Goal: Task Accomplishment & Management: Manage account settings

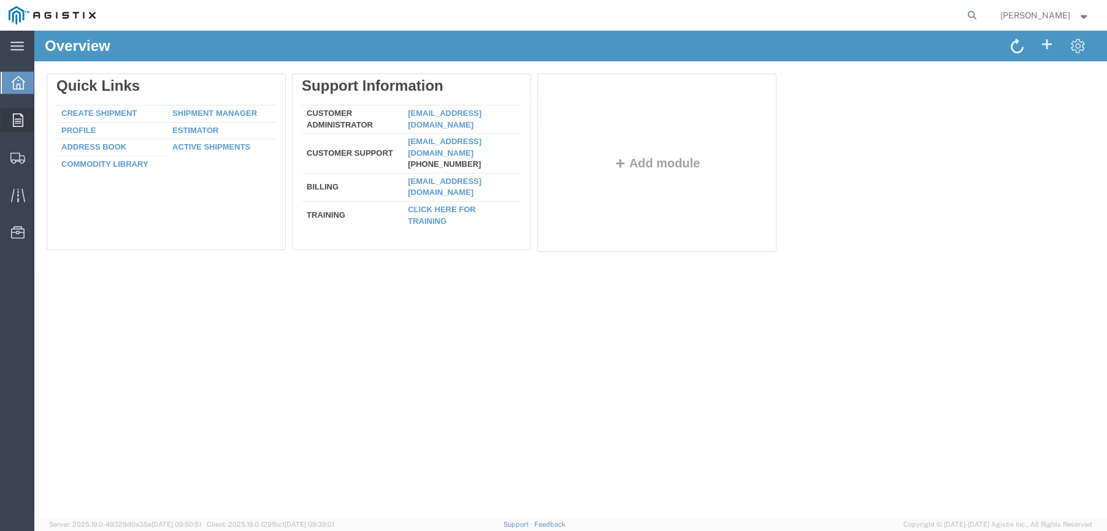
click at [17, 121] on icon at bounding box center [18, 119] width 10 height 13
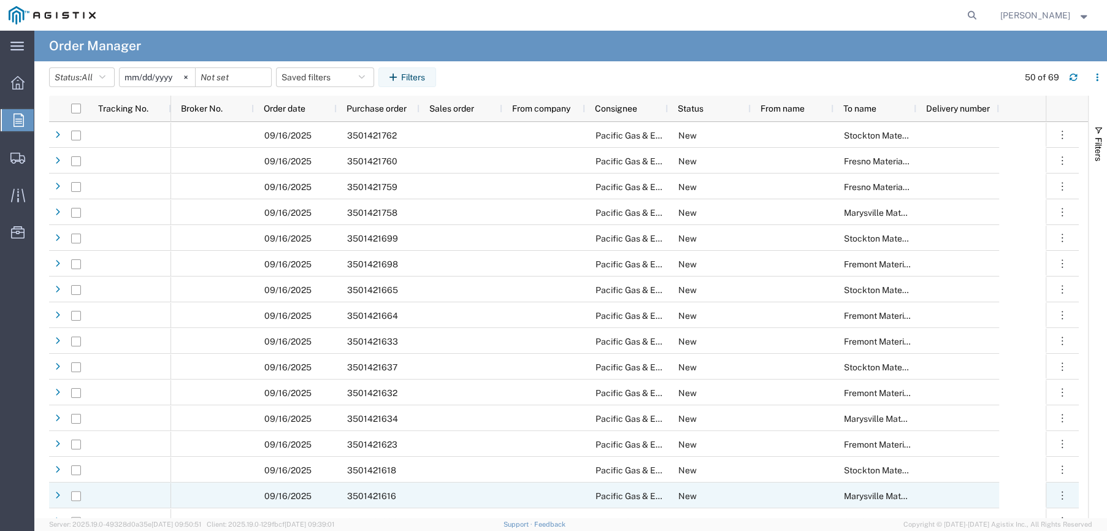
click at [382, 494] on span "3501421616" at bounding box center [371, 496] width 49 height 10
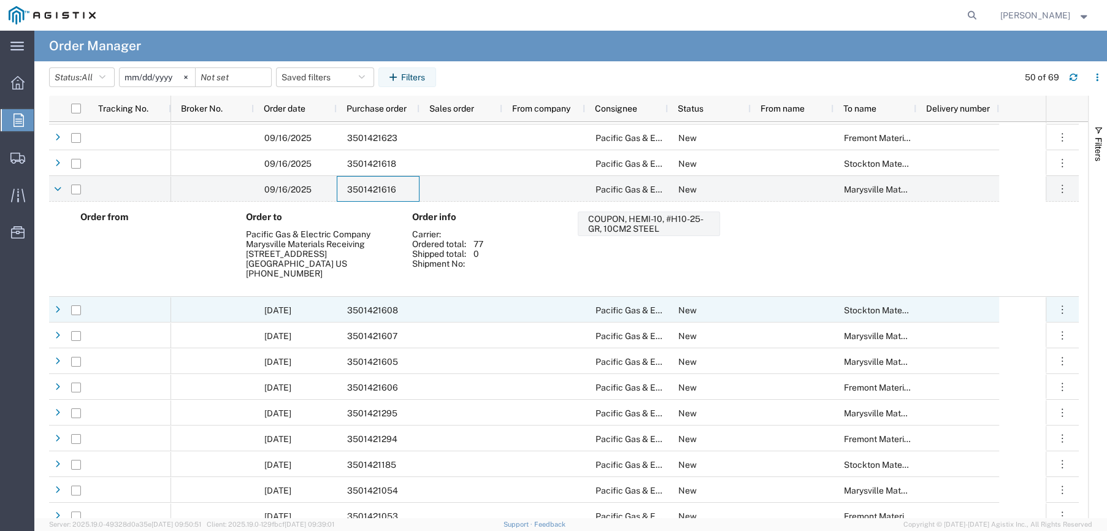
scroll to position [368, 0]
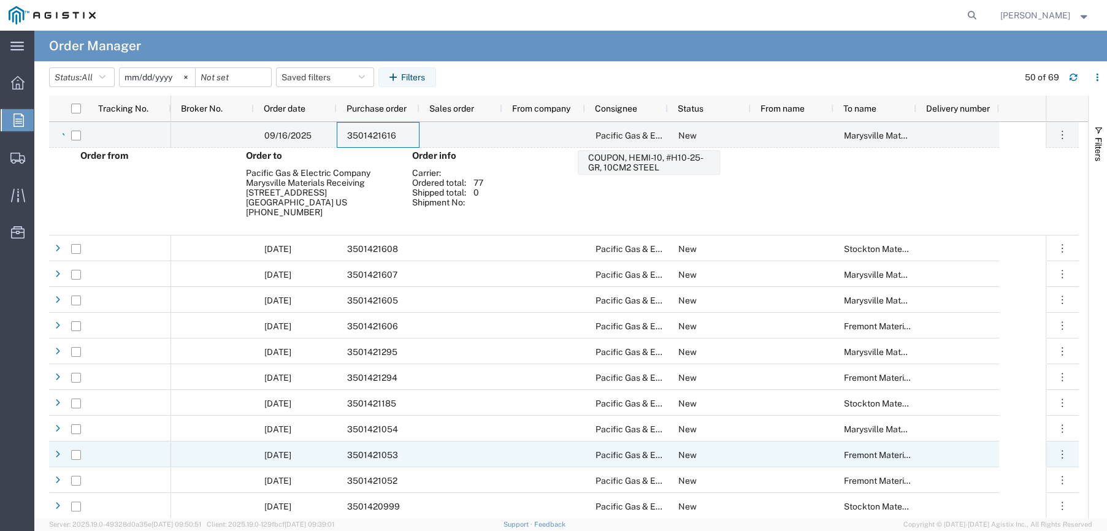
drag, startPoint x: 404, startPoint y: 494, endPoint x: 406, endPoint y: 511, distance: 17.3
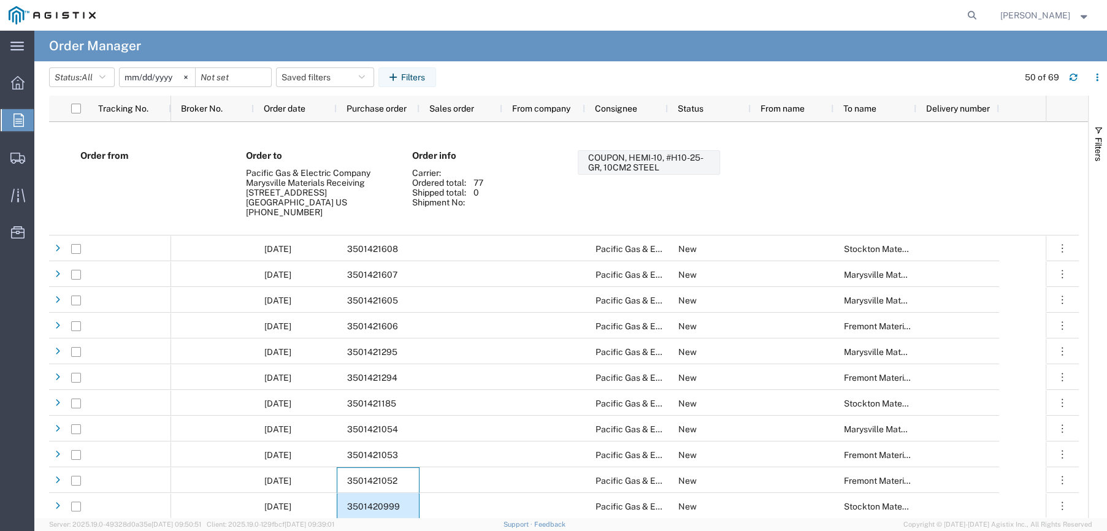
scroll to position [674, 0]
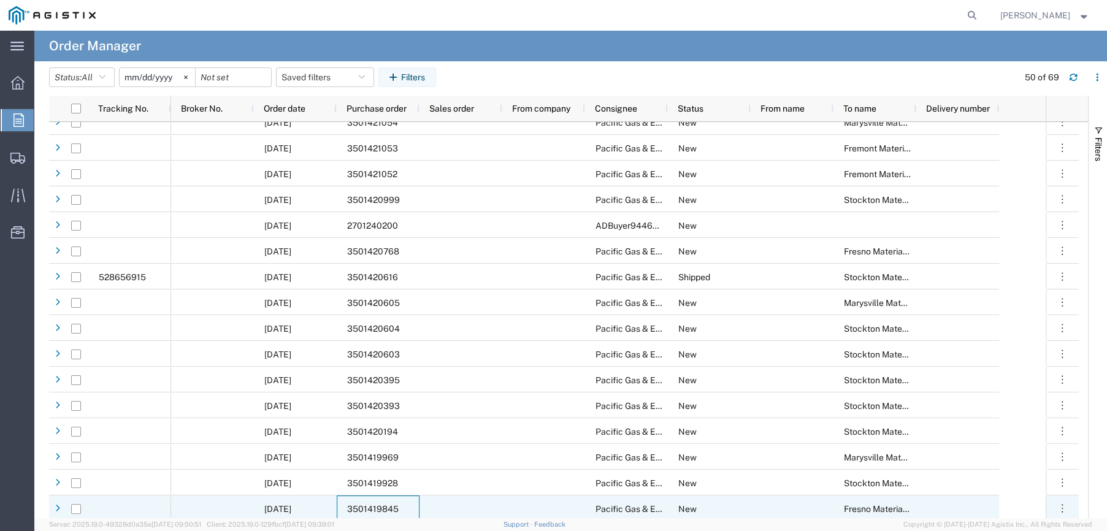
click at [390, 513] on span "3501419845" at bounding box center [373, 509] width 52 height 10
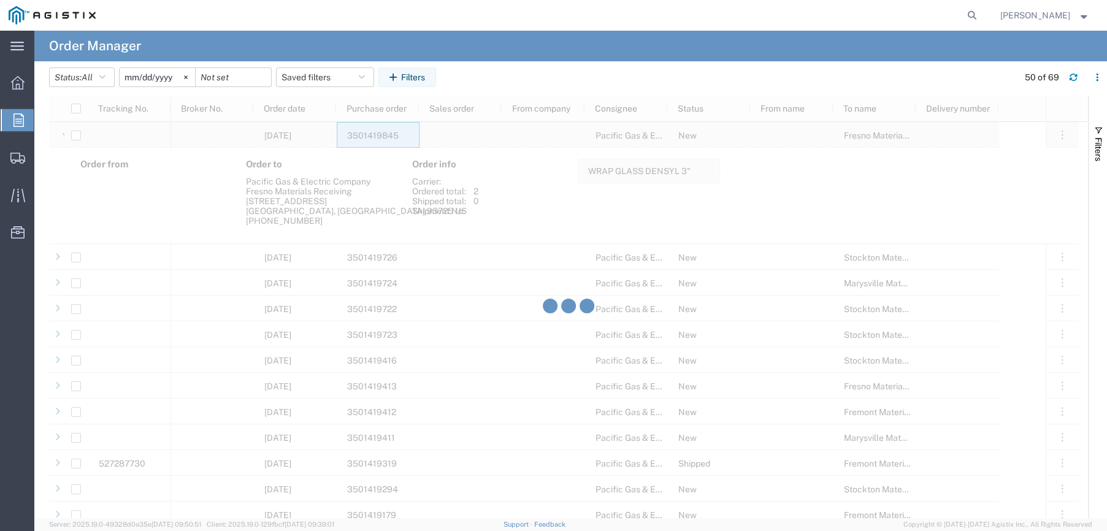
scroll to position [1104, 0]
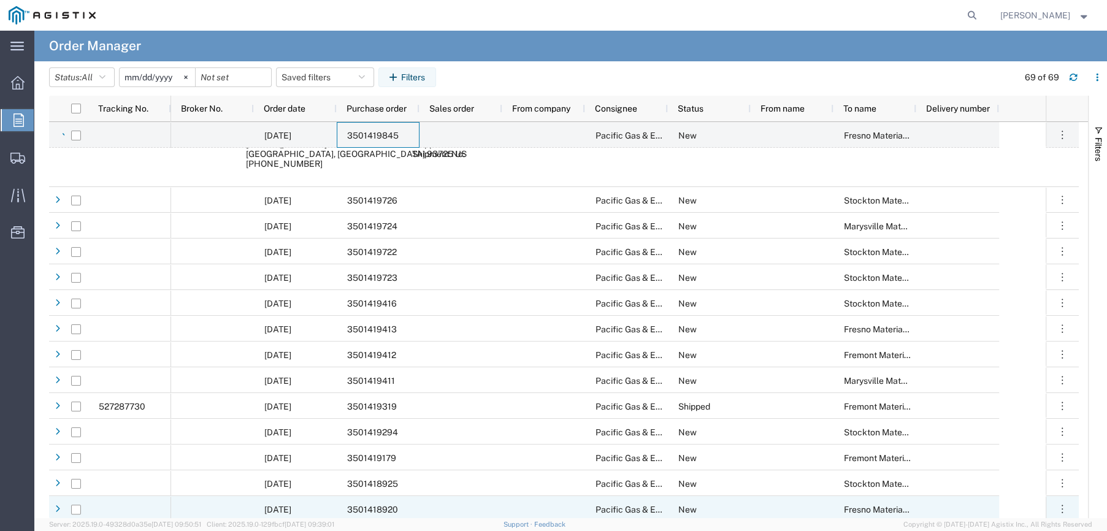
click at [386, 505] on span "3501418920" at bounding box center [372, 510] width 51 height 10
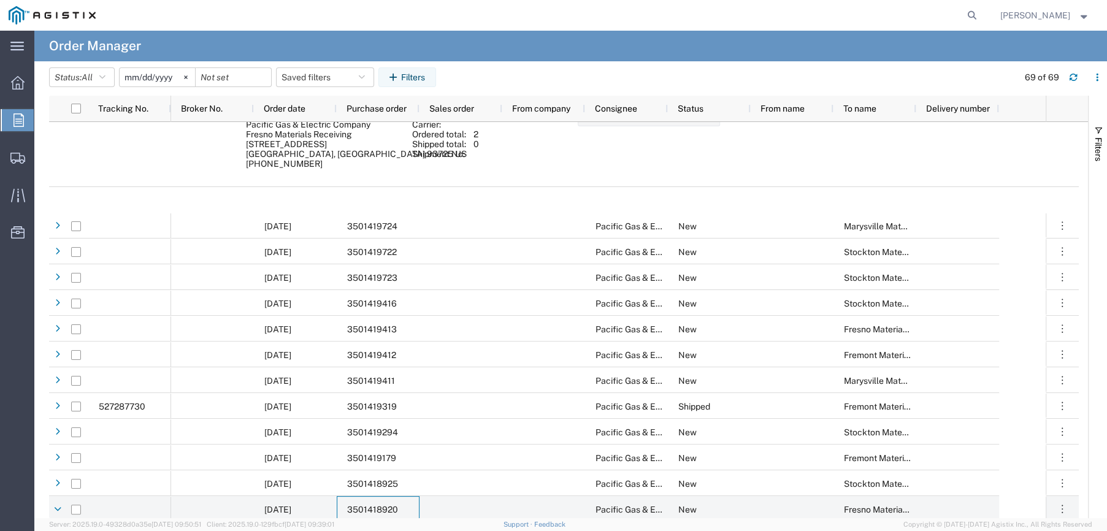
scroll to position [1472, 0]
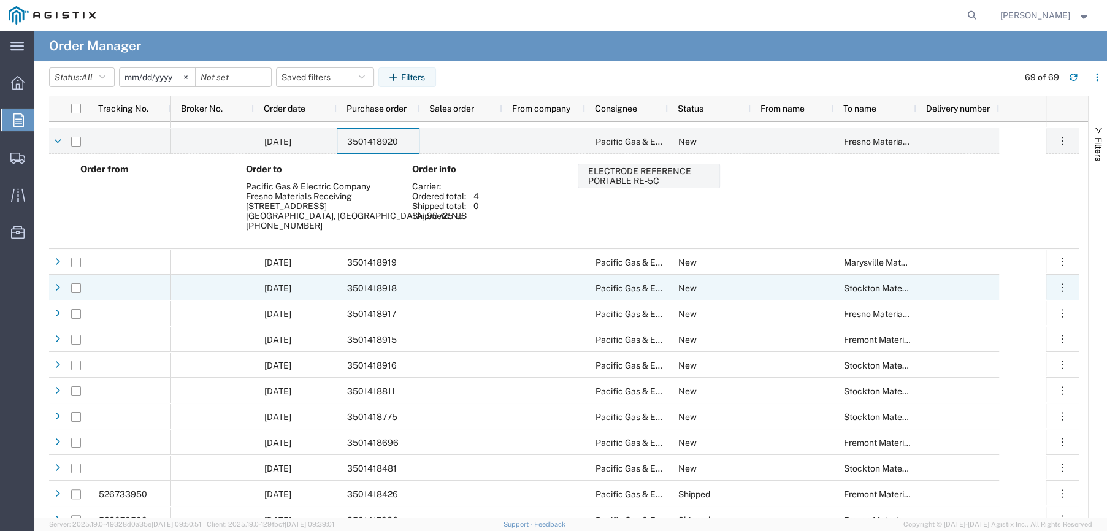
click at [389, 294] on div "3501418918" at bounding box center [378, 288] width 83 height 26
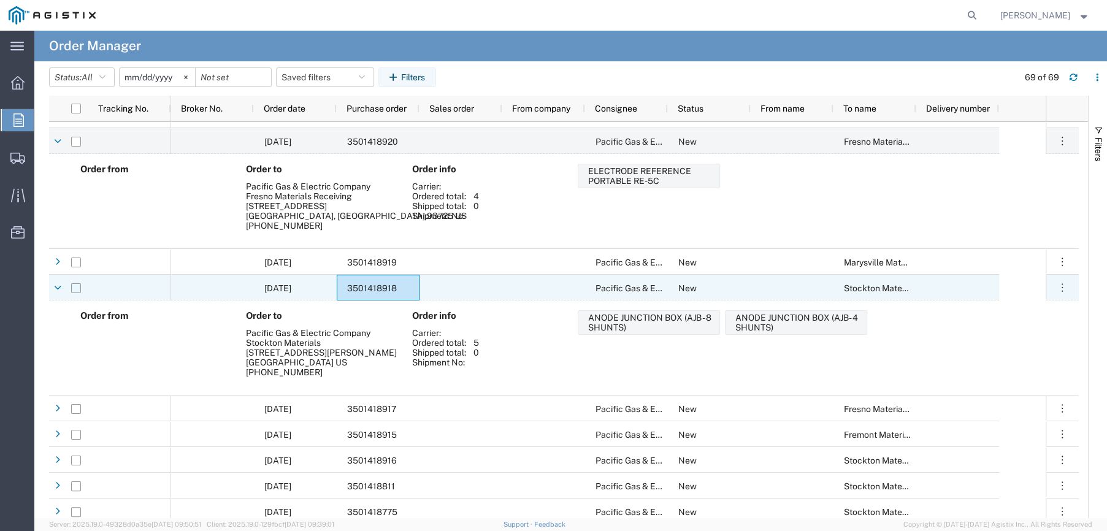
click at [73, 289] on input "Press Space to toggle row selection (unchecked)" at bounding box center [76, 288] width 10 height 10
checkbox input "true"
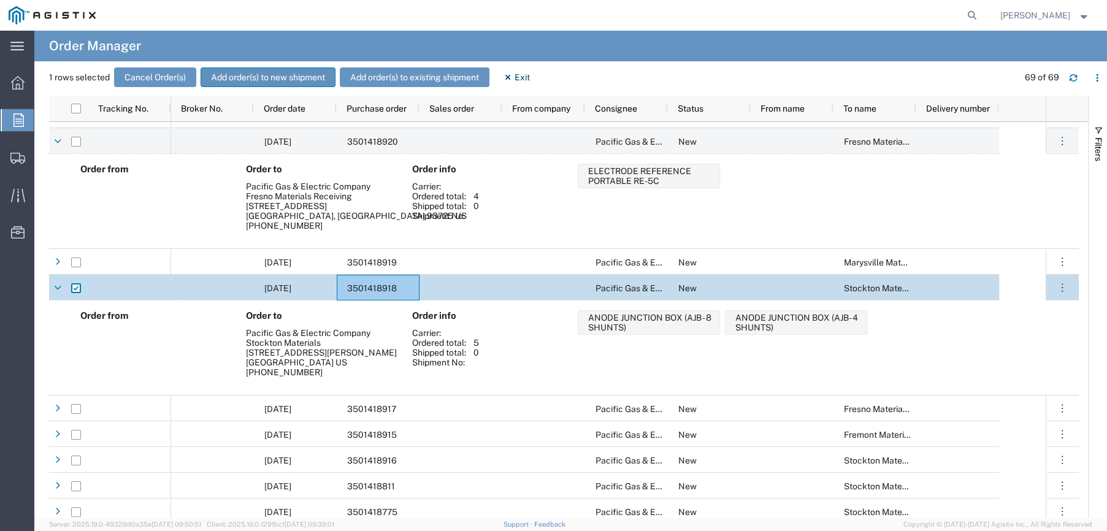
click at [283, 85] on button "Add order(s) to new shipment" at bounding box center [268, 77] width 135 height 20
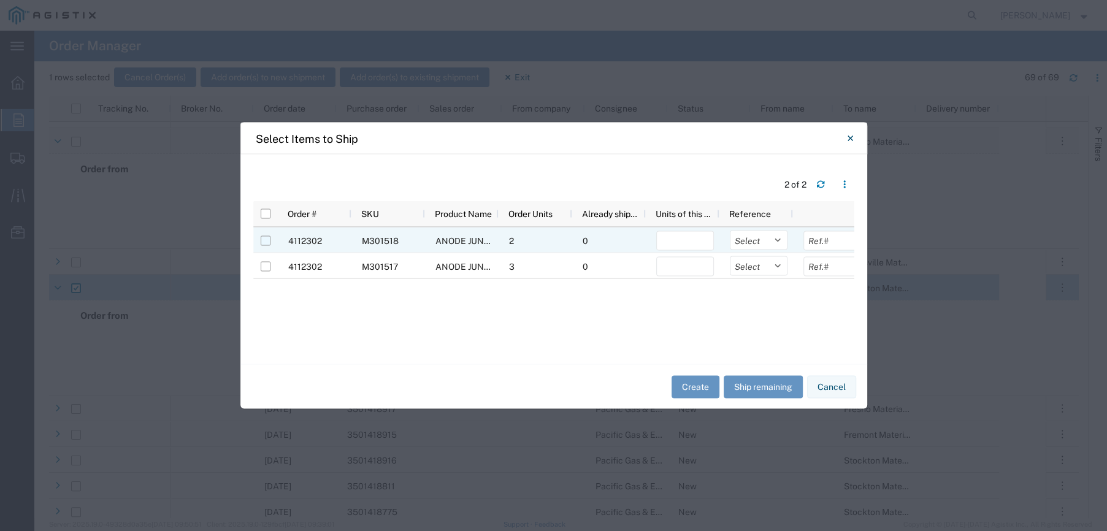
click at [264, 242] on input "Press Space to toggle row selection (unchecked)" at bounding box center [266, 241] width 10 height 10
checkbox input "true"
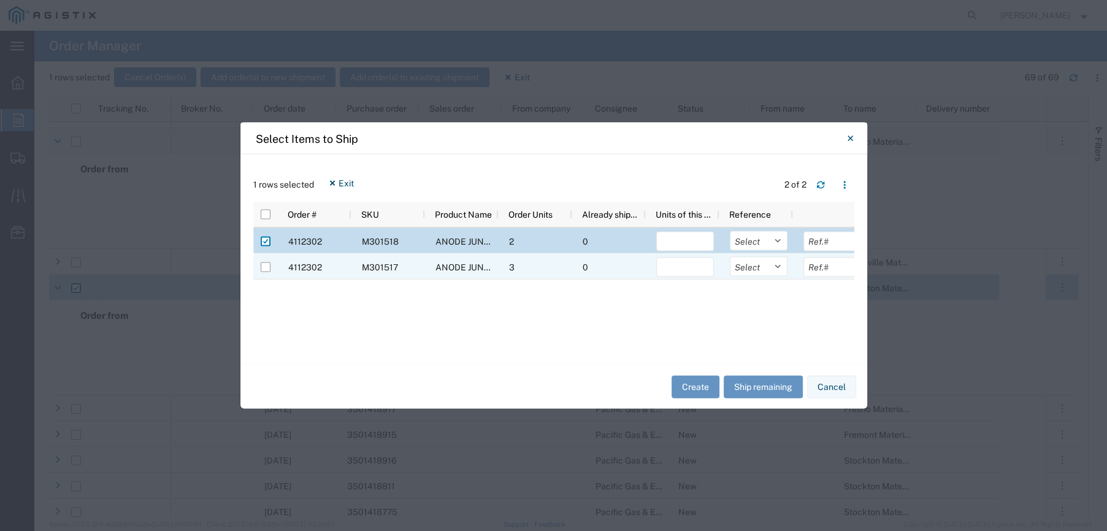
click at [270, 267] on div at bounding box center [265, 267] width 23 height 26
click at [265, 268] on input "Press Space to toggle row selection (unchecked)" at bounding box center [266, 267] width 10 height 10
checkbox input "true"
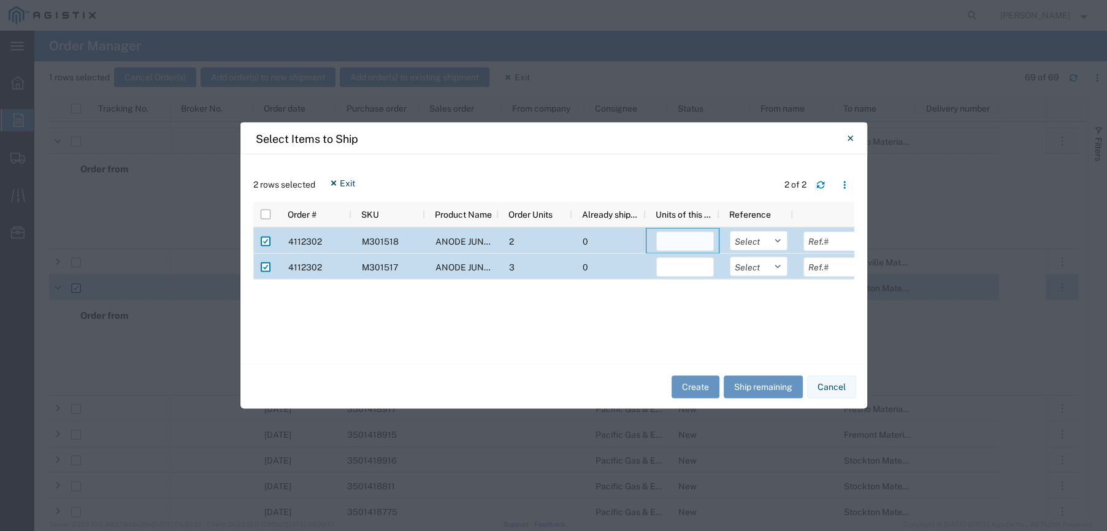
click at [697, 245] on input "number" at bounding box center [685, 242] width 58 height 20
type input "2"
click at [775, 241] on select "Select Purchase Order Delivery Number" at bounding box center [759, 241] width 58 height 20
select select "PURCHORD"
click at [730, 231] on select "Select Purchase Order Delivery Number" at bounding box center [759, 241] width 58 height 20
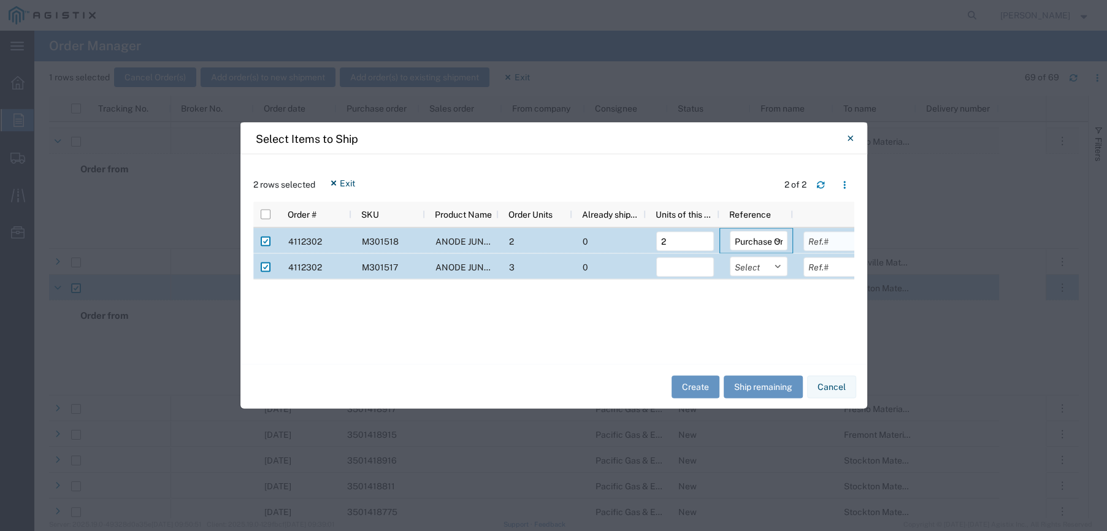
click at [824, 243] on input "text" at bounding box center [832, 242] width 58 height 20
type input "3501418918"
click at [686, 272] on input "number" at bounding box center [684, 268] width 58 height 20
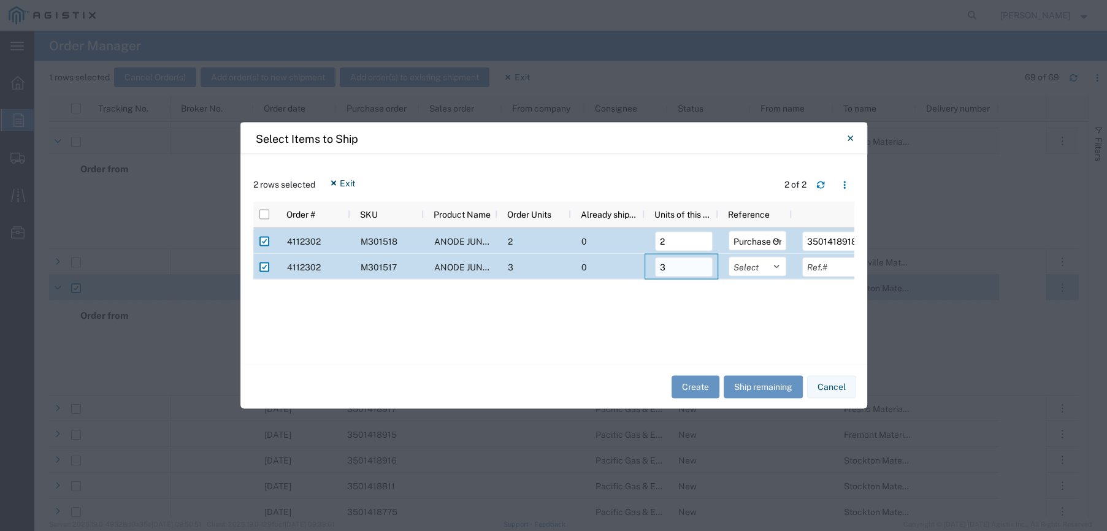
type input "3"
click at [775, 266] on select "Select Purchase Order Delivery Number" at bounding box center [757, 267] width 58 height 20
select select "PURCHORD"
click at [728, 257] on select "Select Purchase Order Delivery Number" at bounding box center [757, 267] width 58 height 20
click at [830, 266] on input "text" at bounding box center [831, 268] width 58 height 20
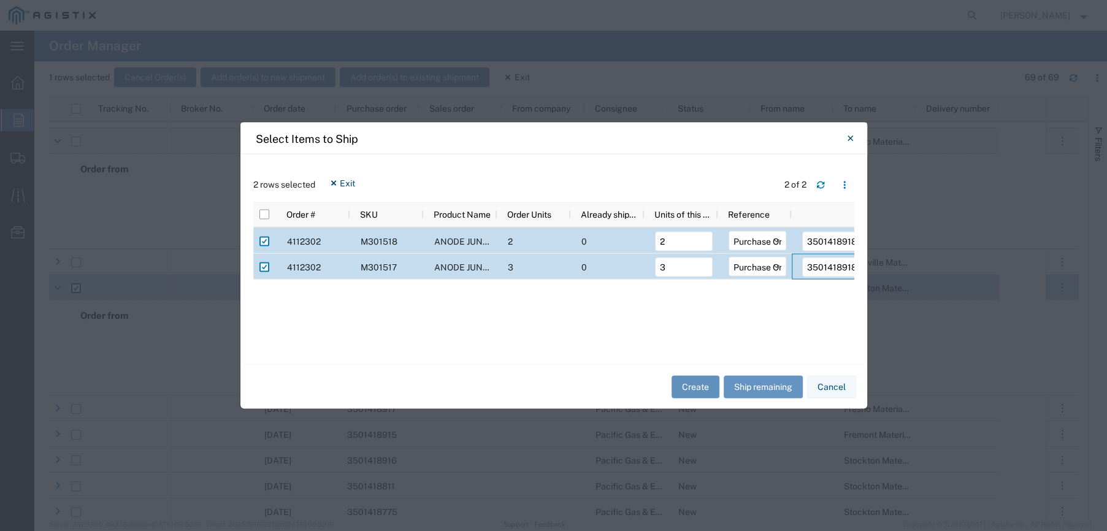
type input "3501418918"
click at [692, 388] on button "Create" at bounding box center [695, 386] width 48 height 23
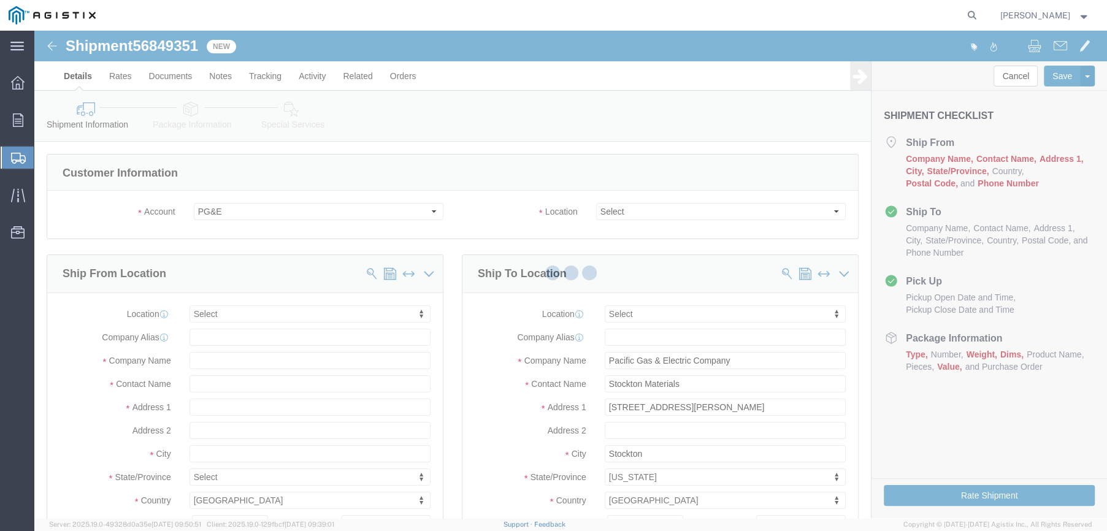
select select
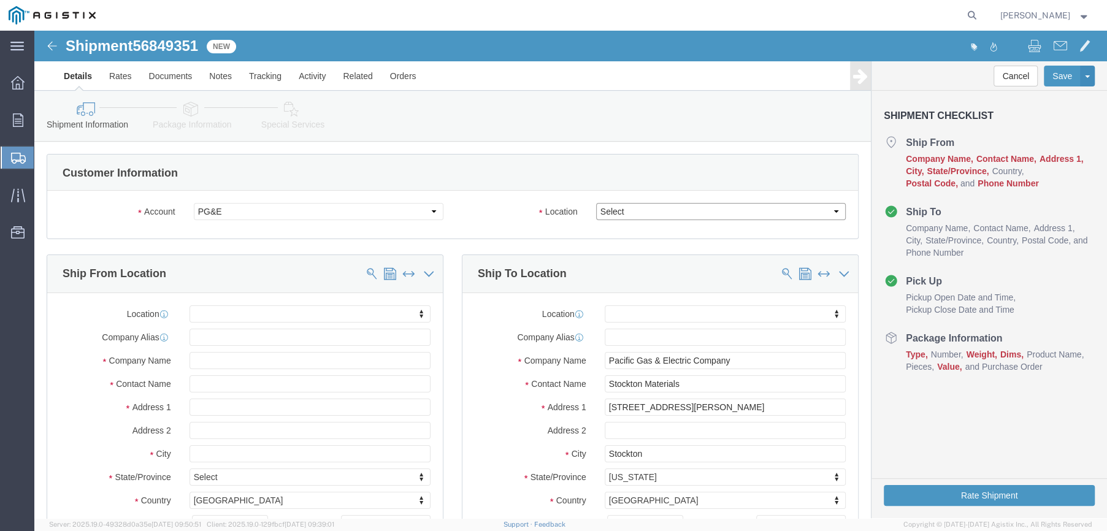
click select "Select All Others [GEOGRAPHIC_DATA] [GEOGRAPHIC_DATA] [GEOGRAPHIC_DATA] [GEOGRA…"
select select "23082"
click select "Select All Others [GEOGRAPHIC_DATA] [GEOGRAPHIC_DATA] [GEOGRAPHIC_DATA] [GEOGRA…"
click input "text"
type input "far"
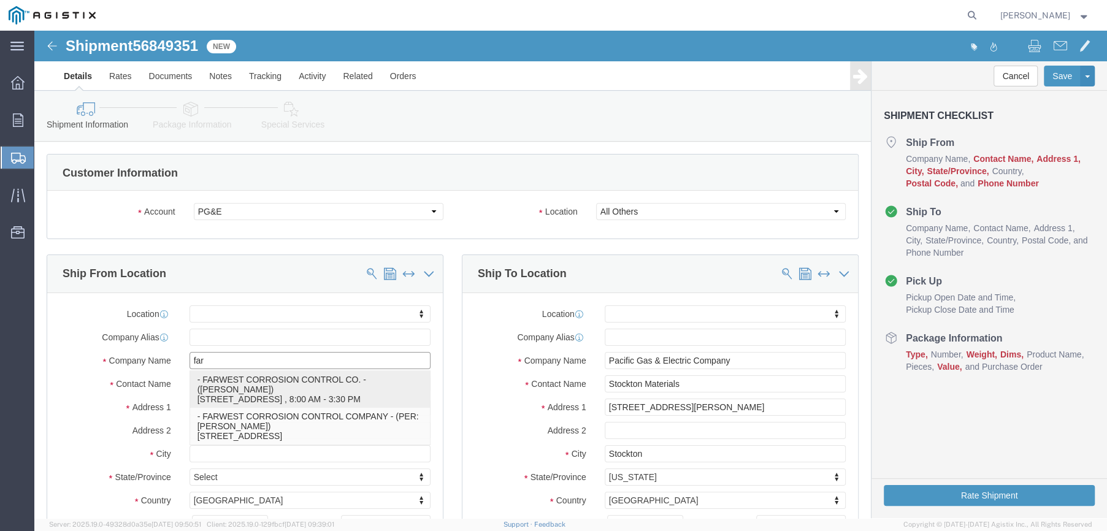
click p "- FARWEST CORROSION CONTROL CO. - ([PERSON_NAME]) [STREET_ADDRESS] , 8:00 AM - …"
select select
type input "[STREET_ADDRESS]"
type input "90241"
type input "[PHONE_NUMBER]"
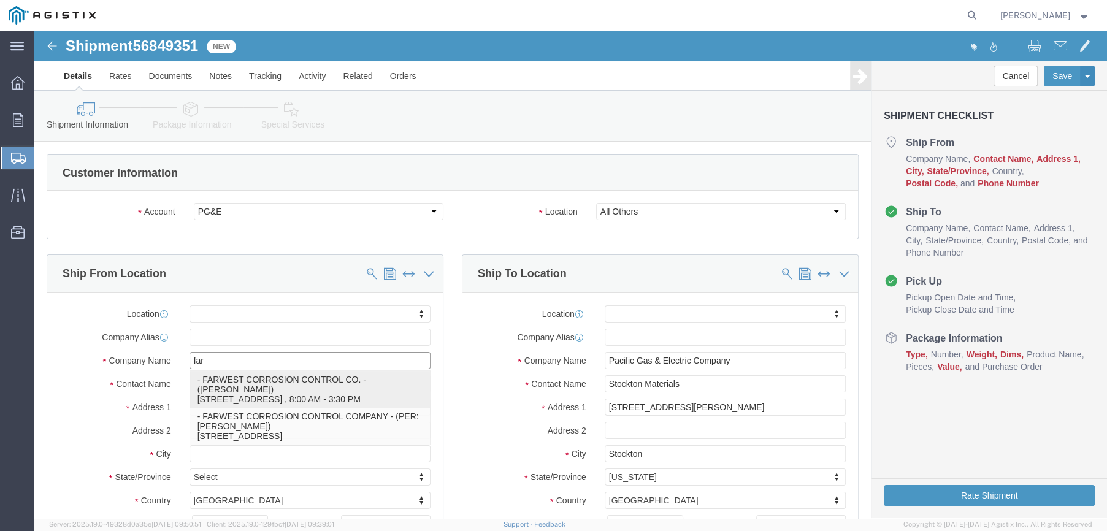
type input "[EMAIL_ADDRESS][DOMAIN_NAME]"
checkbox input "true"
type input "FARWEST CORROSION CONTROL CO."
type input "[PERSON_NAME]"
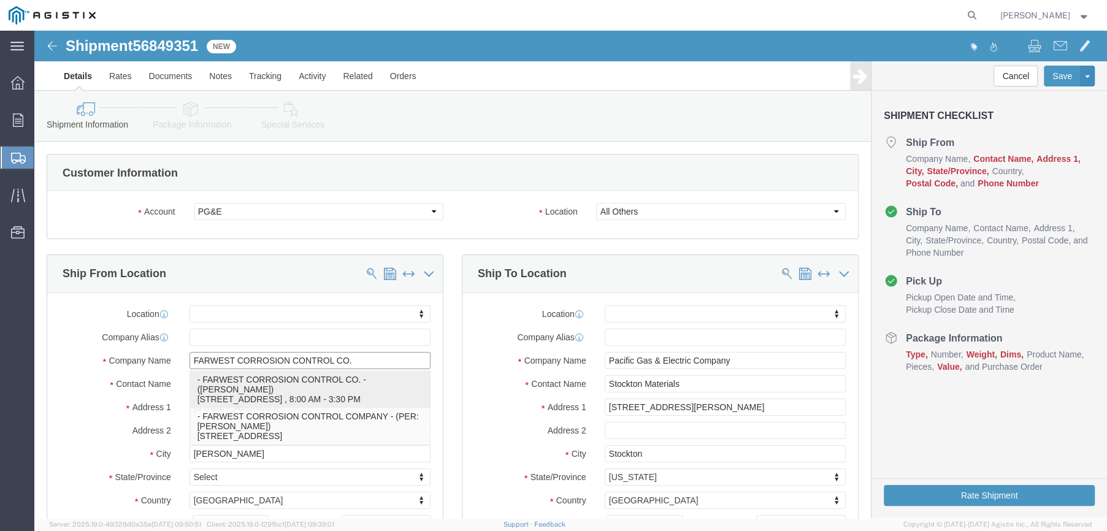
select select "CA"
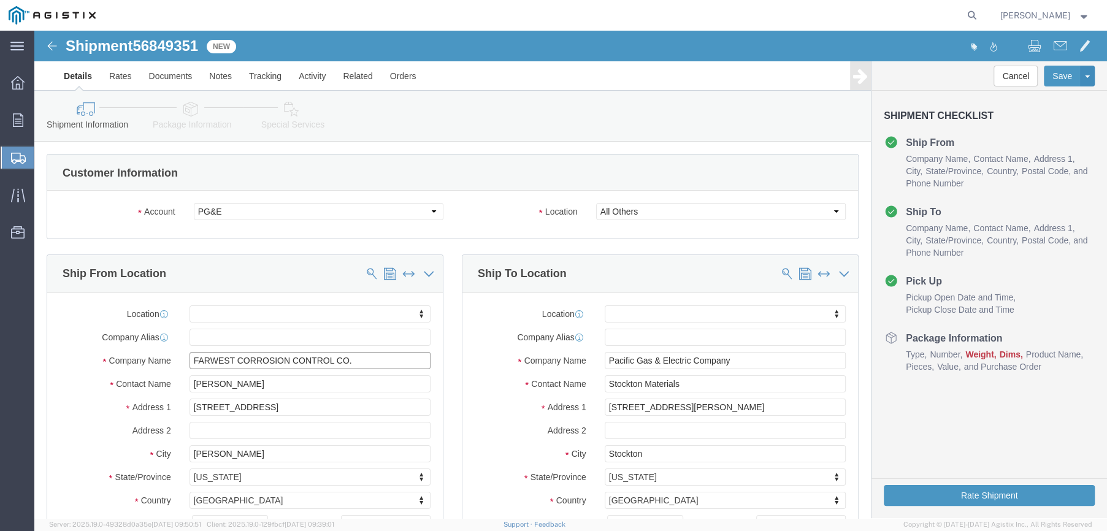
type input "FARWEST CORROSION CONTROL CO."
drag, startPoint x: 231, startPoint y: 354, endPoint x: 0, endPoint y: 359, distance: 231.2
click html "Shipment 56849351 New Details Rates Documents Notes Tracking Activity Related O…"
type input "d"
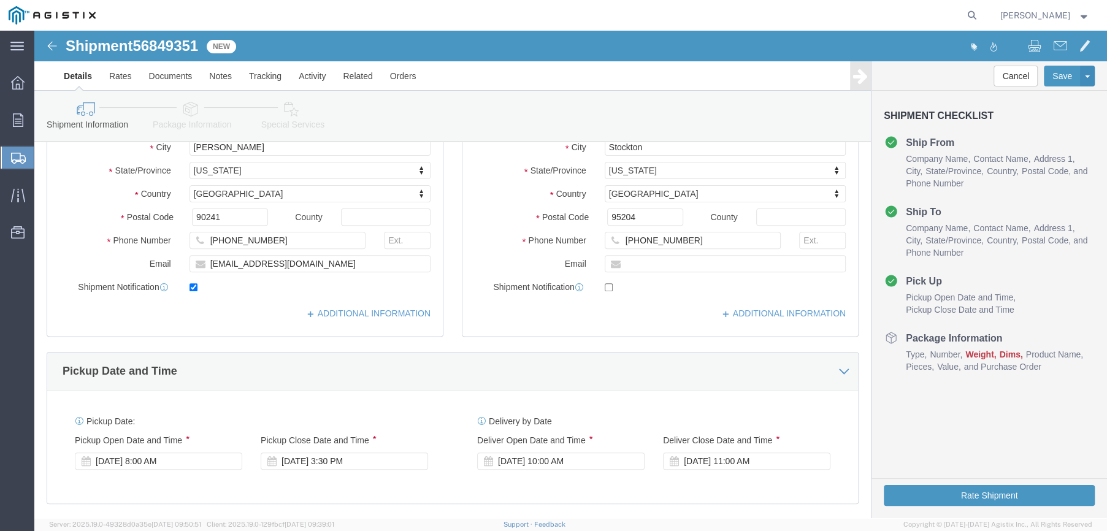
scroll to position [429, 0]
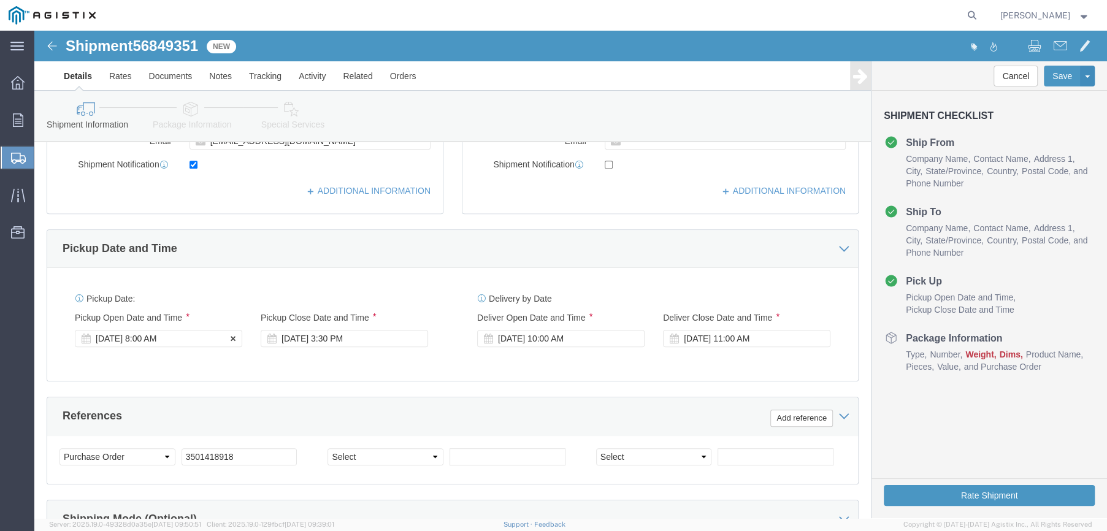
type input "[PERSON_NAME]"
click div "[DATE] 8:00 AM"
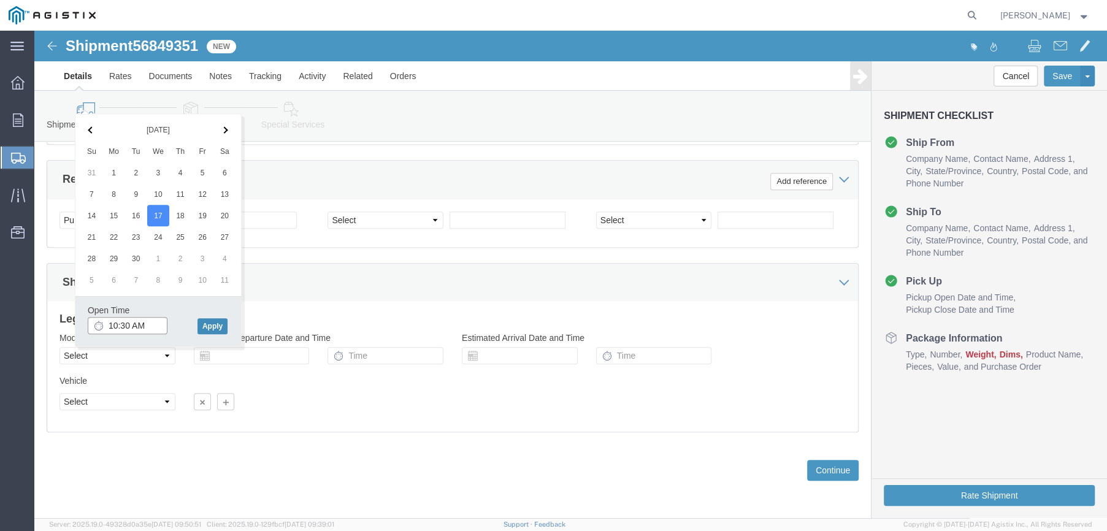
type input "10:30 AM"
click button "Apply"
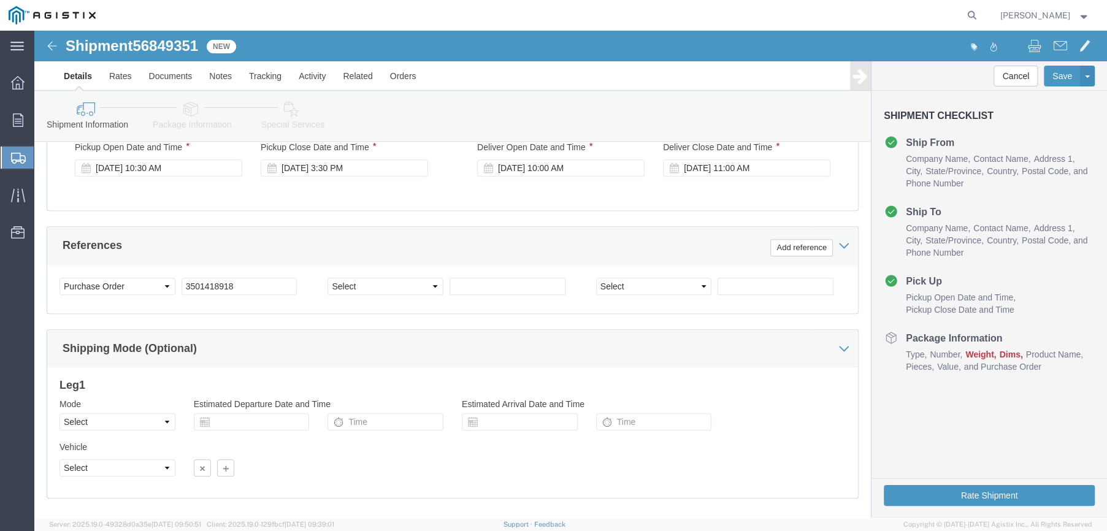
scroll to position [483, 0]
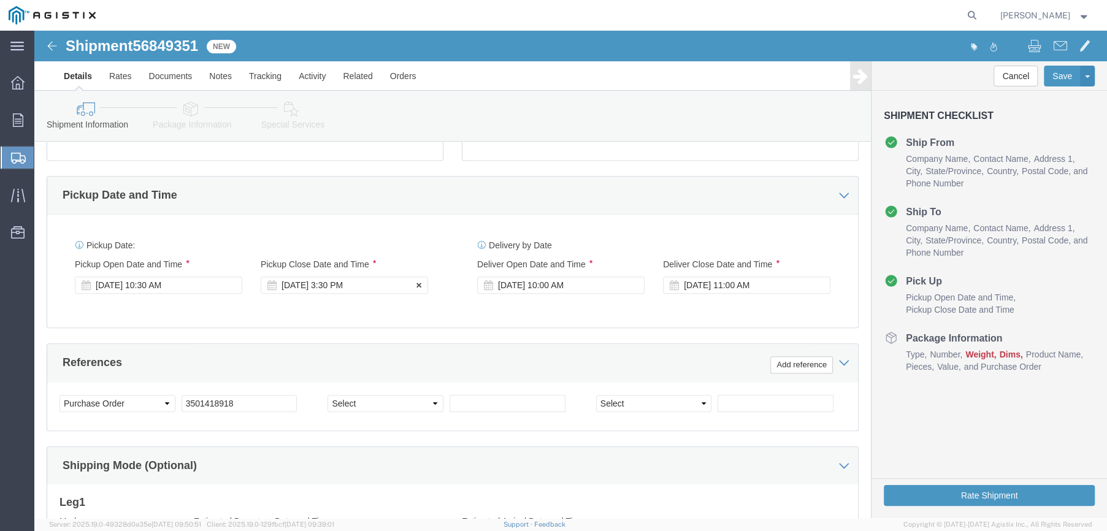
click div "[DATE] 3:30 PM"
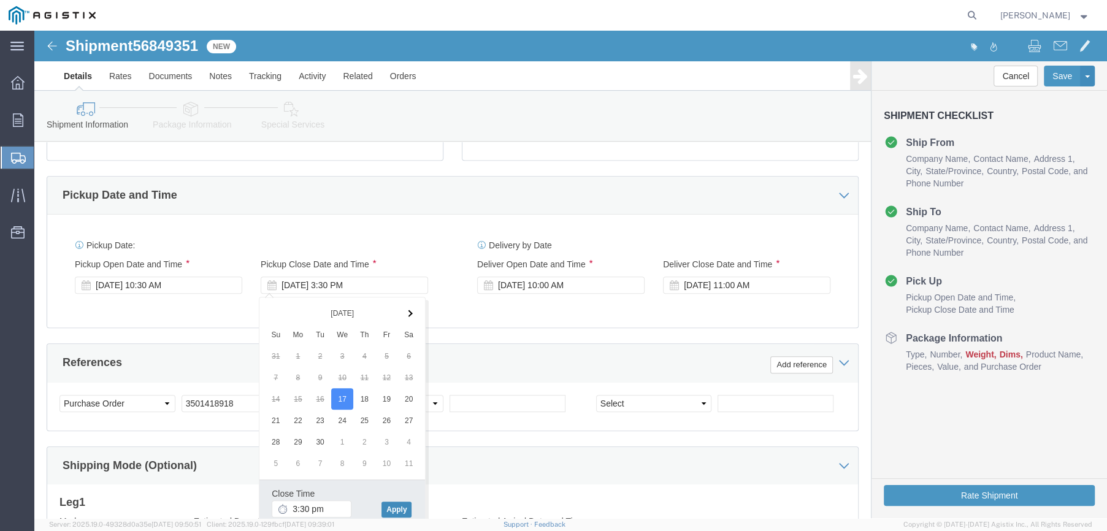
type input "3:30 PM"
click button "Apply"
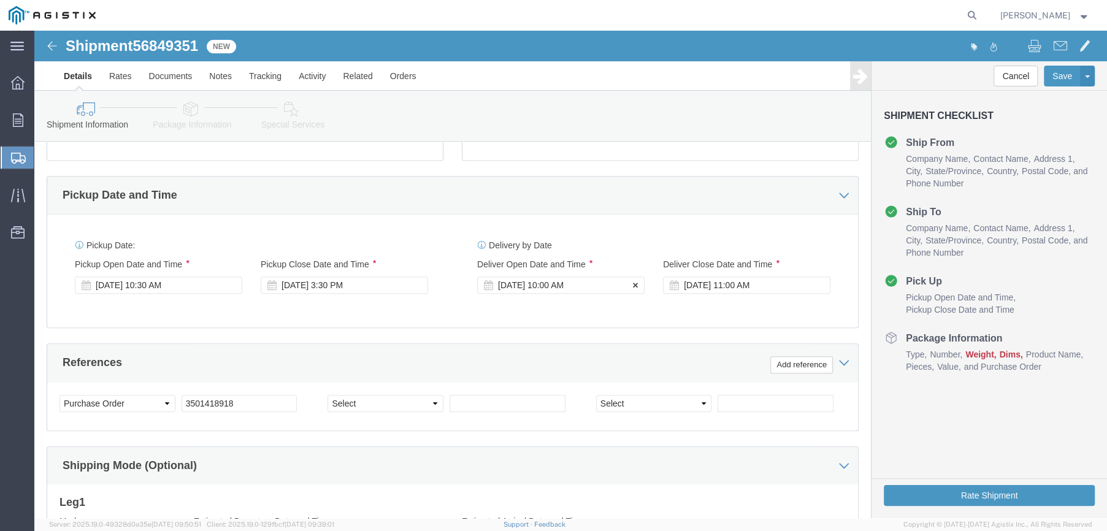
click div "[DATE] 10:00 AM"
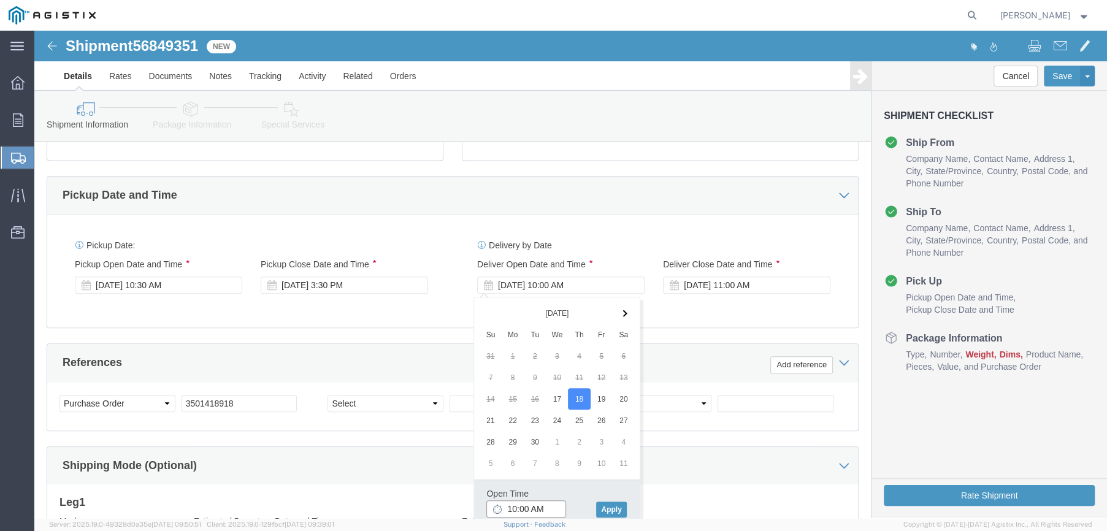
click input "10:00 AM"
type input "8:00 AM"
click button "Apply"
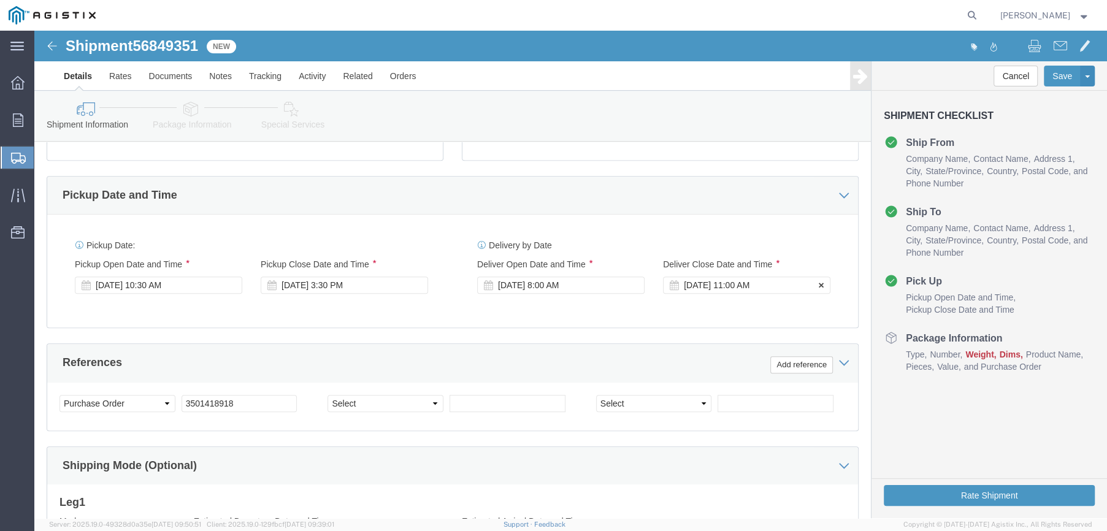
click div "[DATE] 11:00 AM"
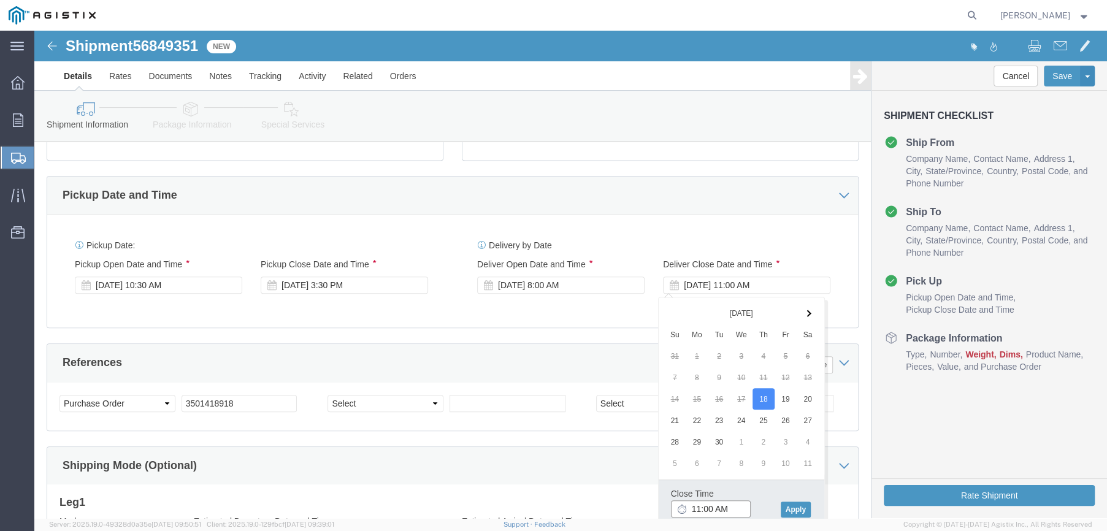
click input "11:00 AM"
type input "2:30 PM"
click button "Apply"
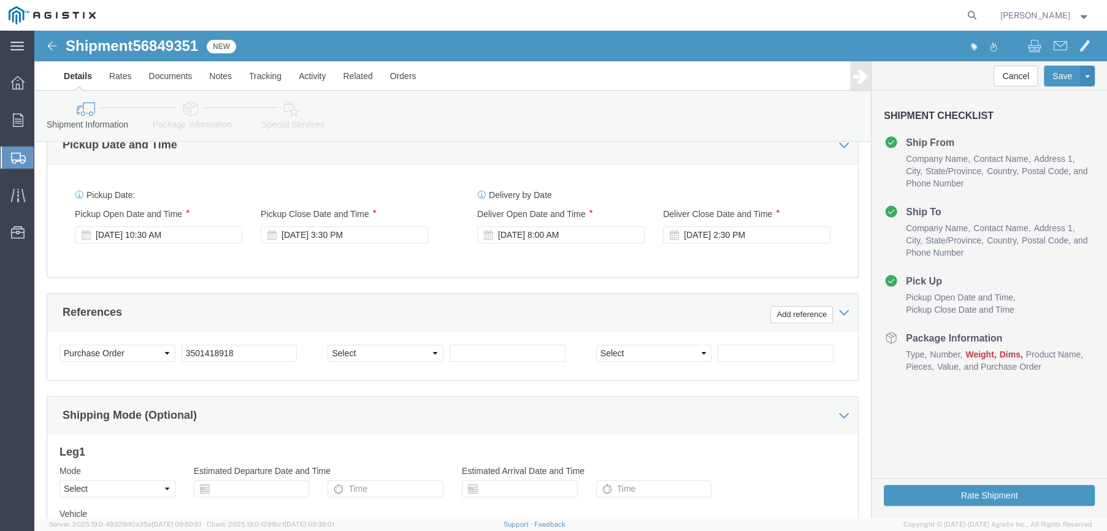
scroll to position [605, 0]
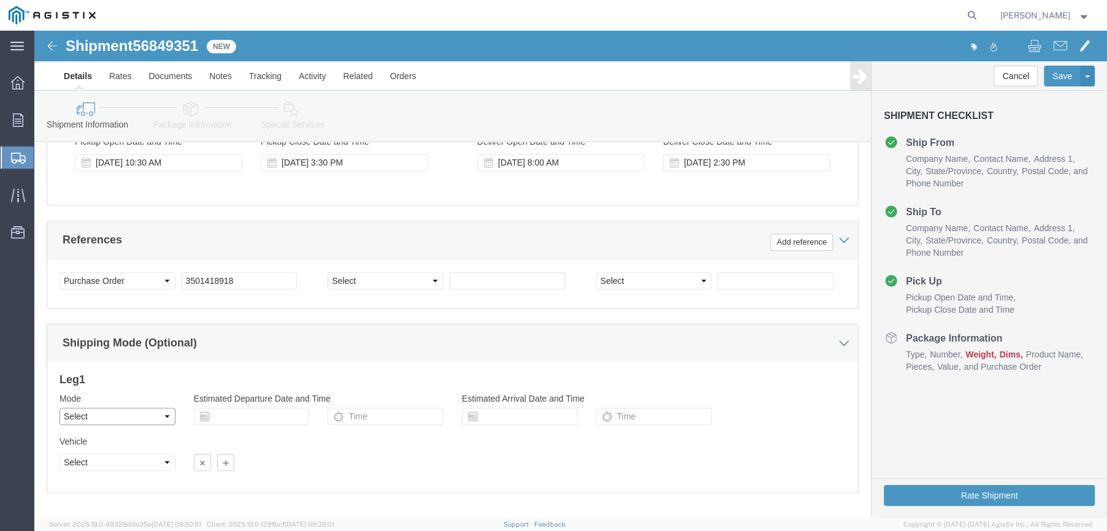
click select "Select Air Less than Truckload Multi-Leg Ocean Freight Rail Small Parcel Truckl…"
select select "LTL"
click select "Select Air Less than Truckload Multi-Leg Ocean Freight Rail Small Parcel Truckl…"
click select "Select Straight Truck"
select select "STTR"
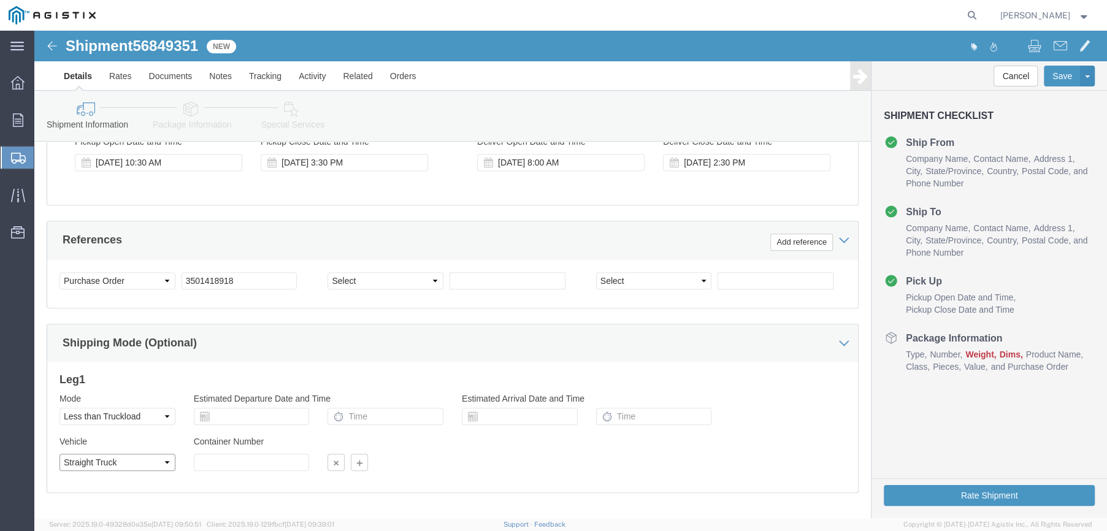
click select "Select Straight Truck"
click button "Rate Shipment"
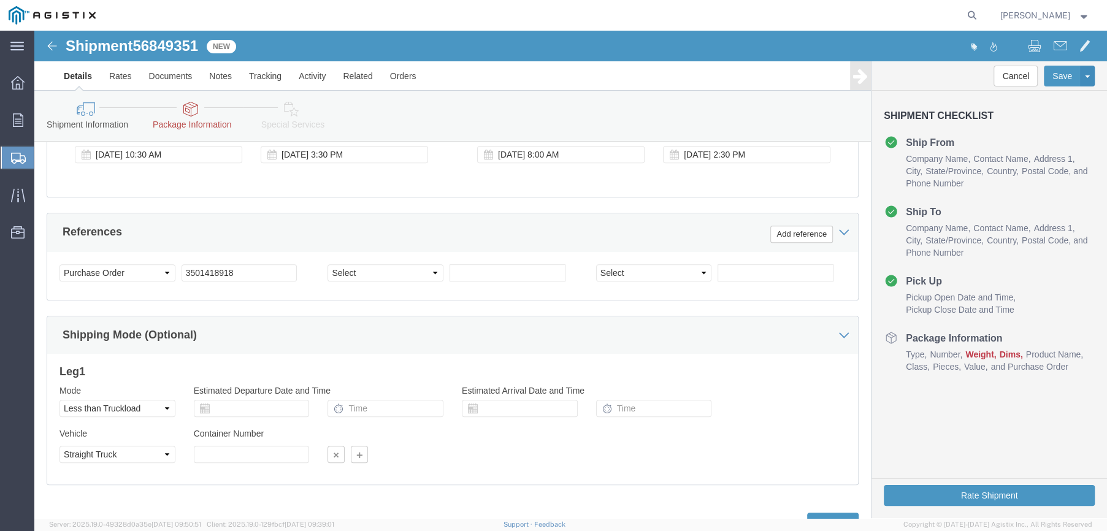
scroll to position [667, 0]
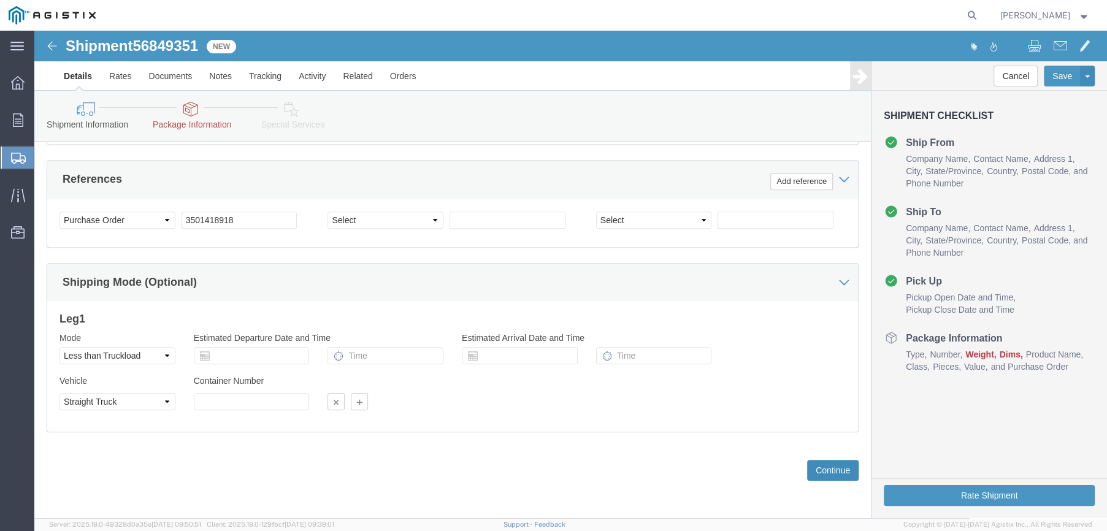
click button "Continue"
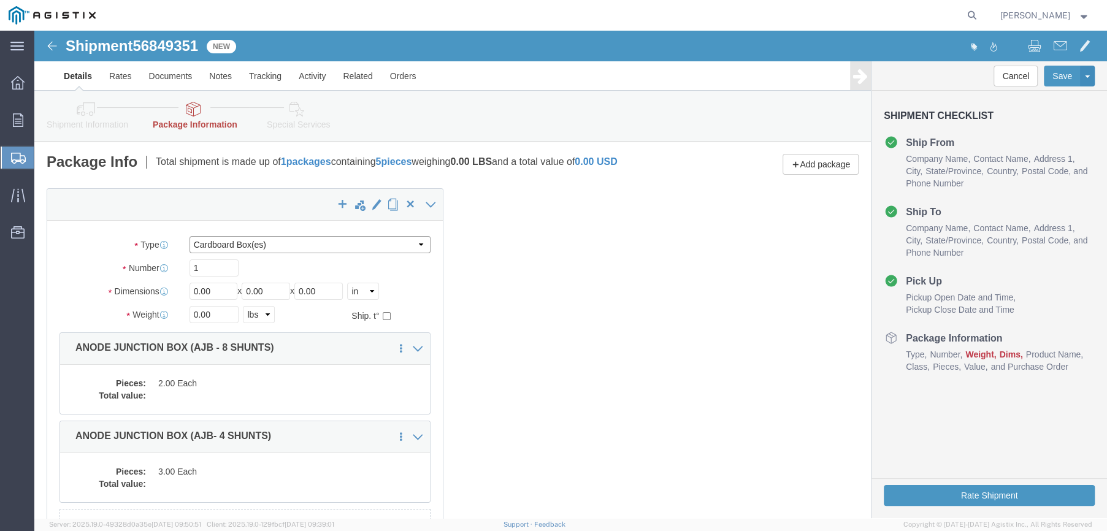
click select "Select Bulk Bundle(s) Cardboard Box(es) Carton(s) Crate(s) Drum(s) (Fiberboard)…"
select select "PSNS"
click select "Select Bulk Bundle(s) Cardboard Box(es) Carton(s) Crate(s) Drum(s) (Fiberboard)…"
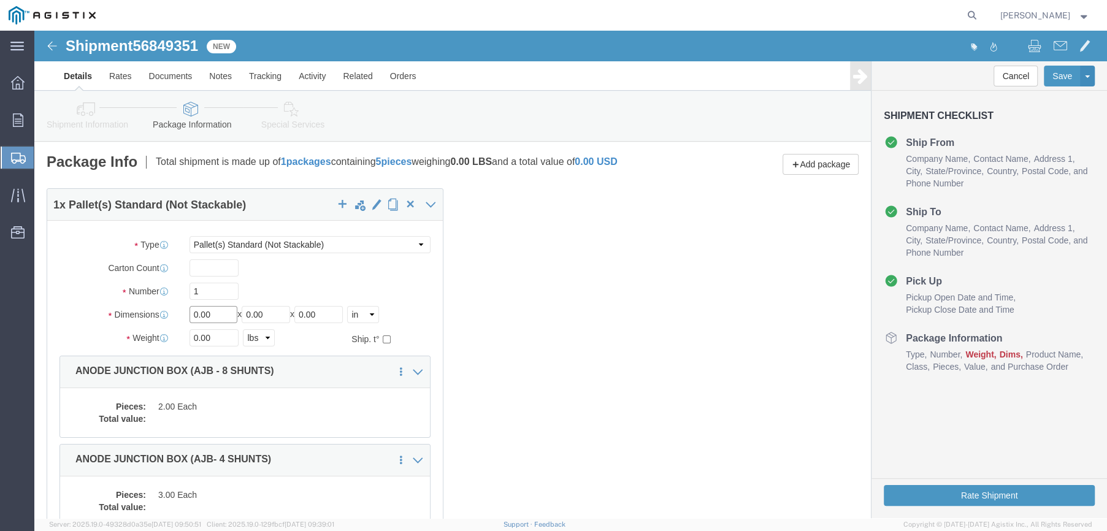
drag, startPoint x: 178, startPoint y: 286, endPoint x: 155, endPoint y: 286, distance: 23.3
click input "0.00"
type input "46"
type input "22"
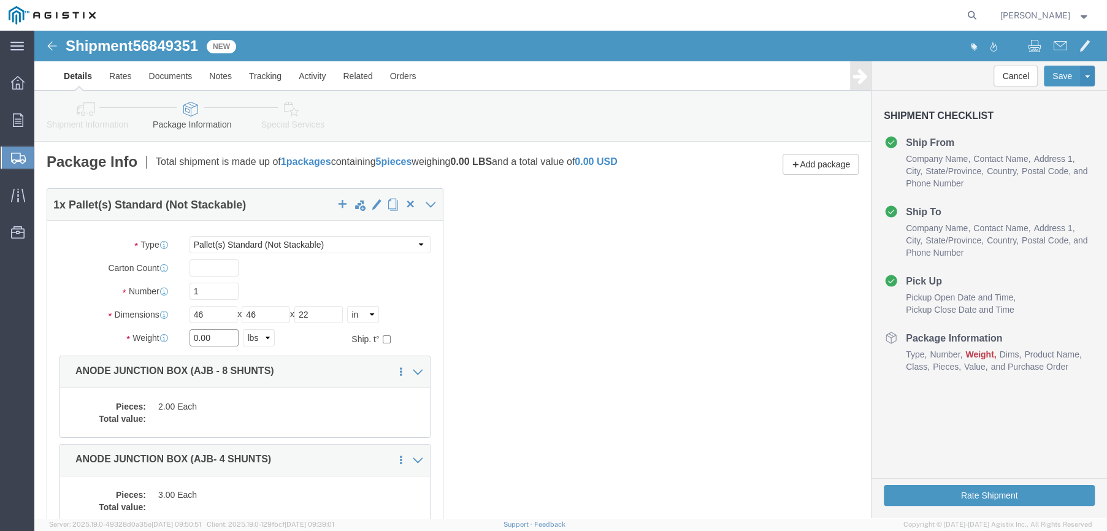
drag, startPoint x: 178, startPoint y: 307, endPoint x: 108, endPoint y: 305, distance: 69.9
click div "Weight 0.00 Select kgs lbs Ship. t°"
type input "112"
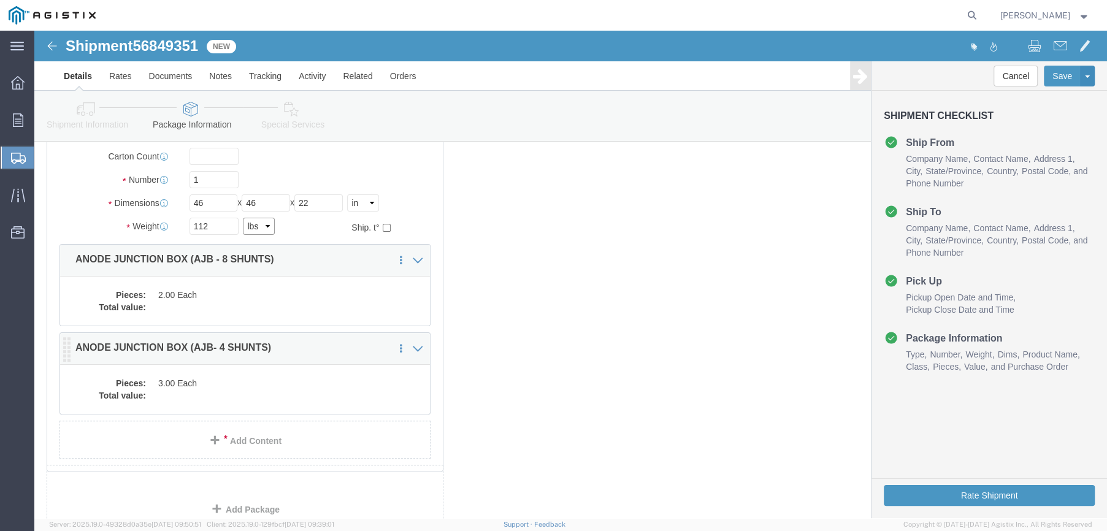
scroll to position [123, 0]
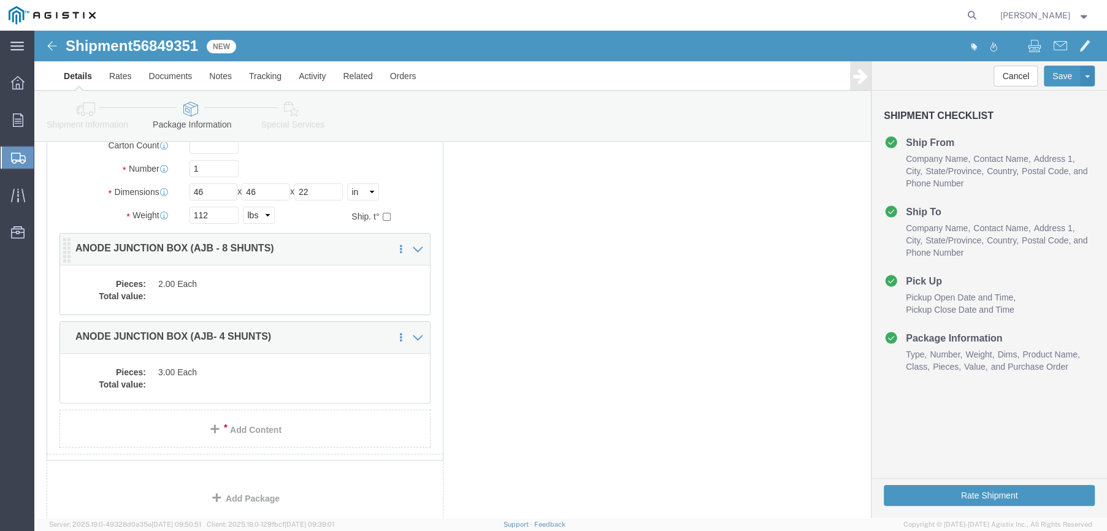
click div "Pieces: 2.00 Each Total value:"
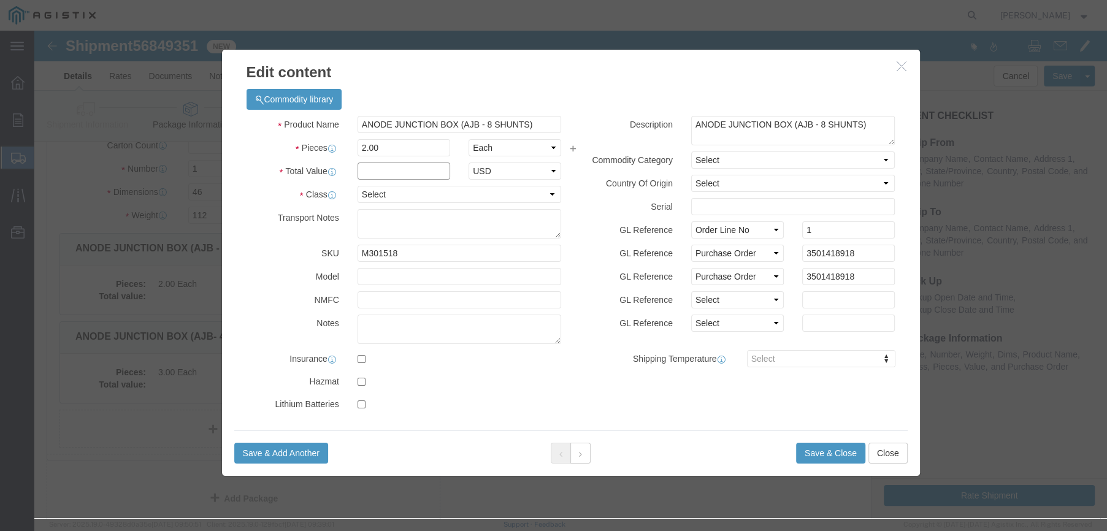
click input "text"
type input "1"
click div "Product Name ANODE JUNCTION BOX (AJB - 8 SHUNTS) Pieces 2.00 Select Bag Barrels…"
drag, startPoint x: 512, startPoint y: 167, endPoint x: 505, endPoint y: 171, distance: 8.0
click select "Select 50 55 60 65 70 85 92.5 100 125 175 250 300 400"
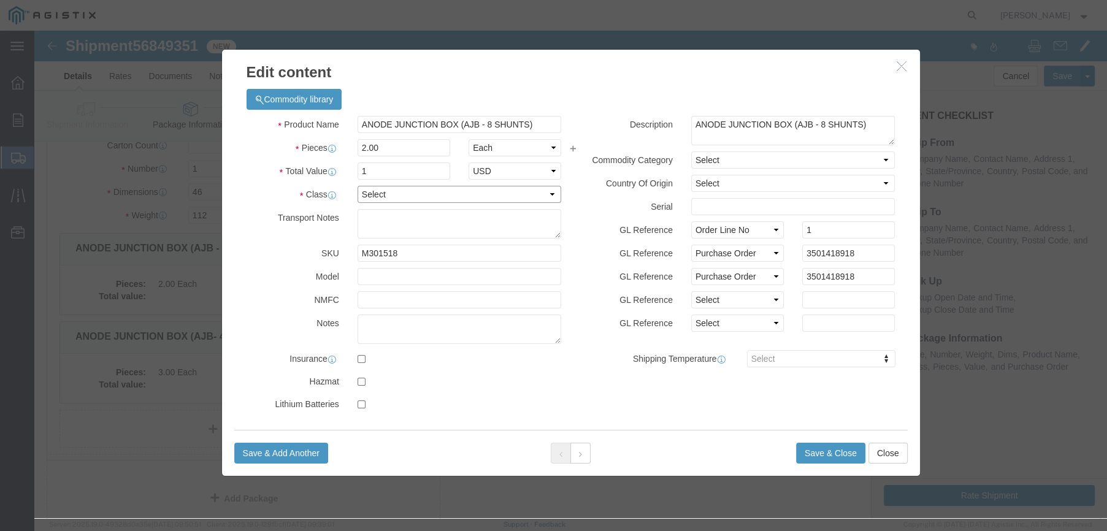
select select "70"
click select "Select 50 55 60 65 70 85 92.5 100 125 175 250 300 400"
click button "Save & Close"
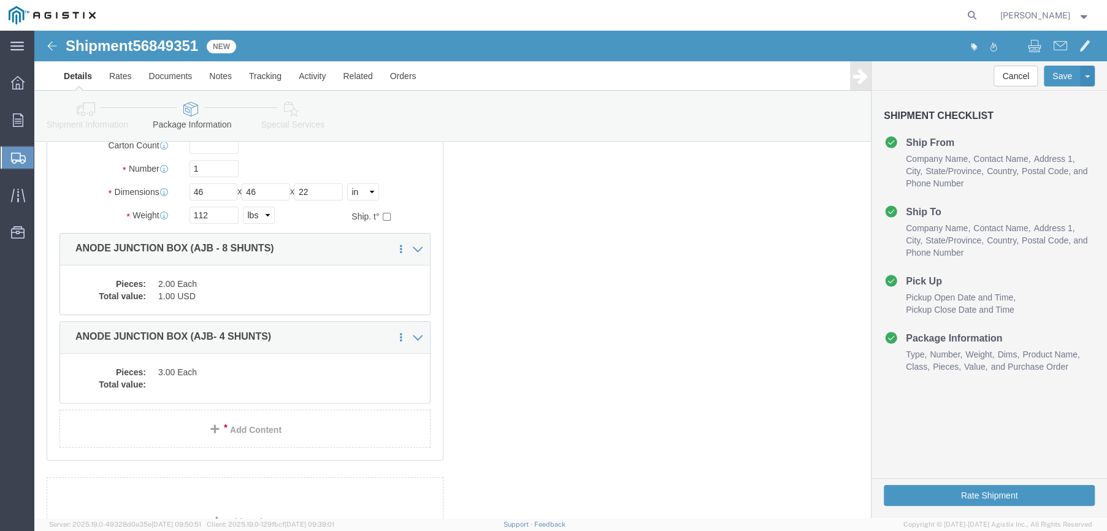
drag, startPoint x: 113, startPoint y: 365, endPoint x: 120, endPoint y: 365, distance: 6.8
click dl "Pieces: 3.00 Each Total value:"
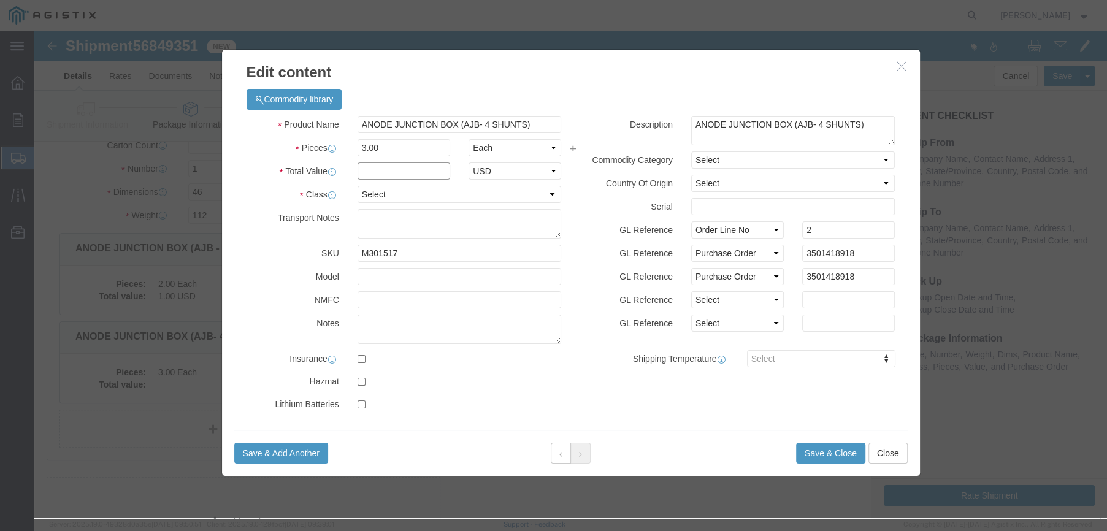
click input "text"
type input "1"
click label "SKU"
click select "Select 50 55 60 65 70 85 92.5 100 125 175 250 300 400"
select select "70"
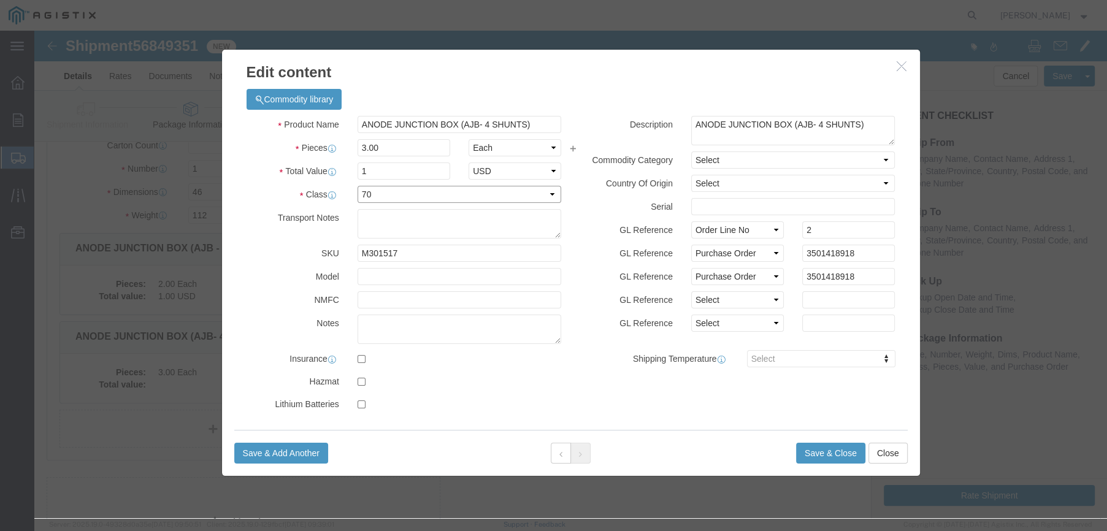
click select "Select 50 55 60 65 70 85 92.5 100 125 175 250 300 400"
click button "Save & Close"
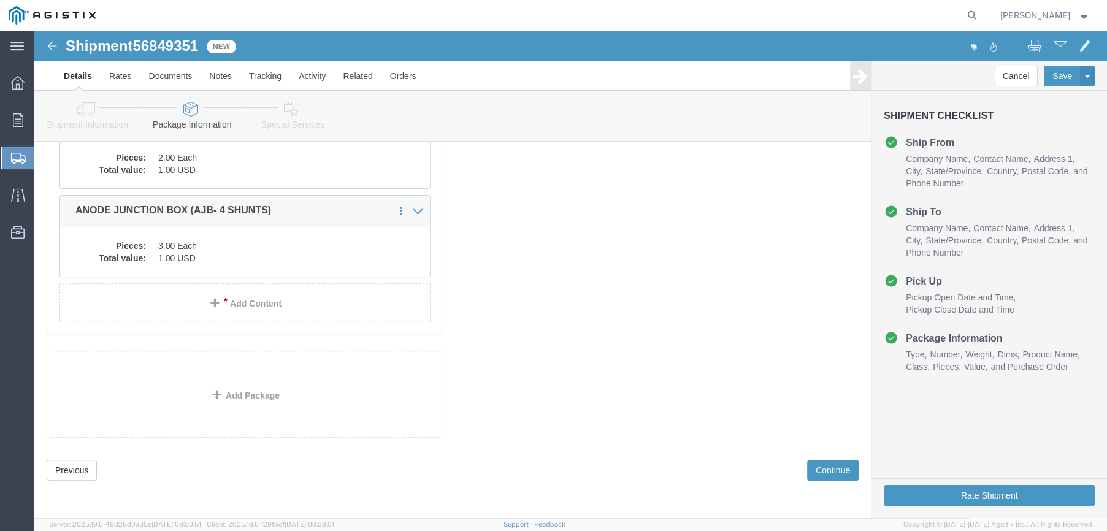
scroll to position [256, 0]
click button "Continue"
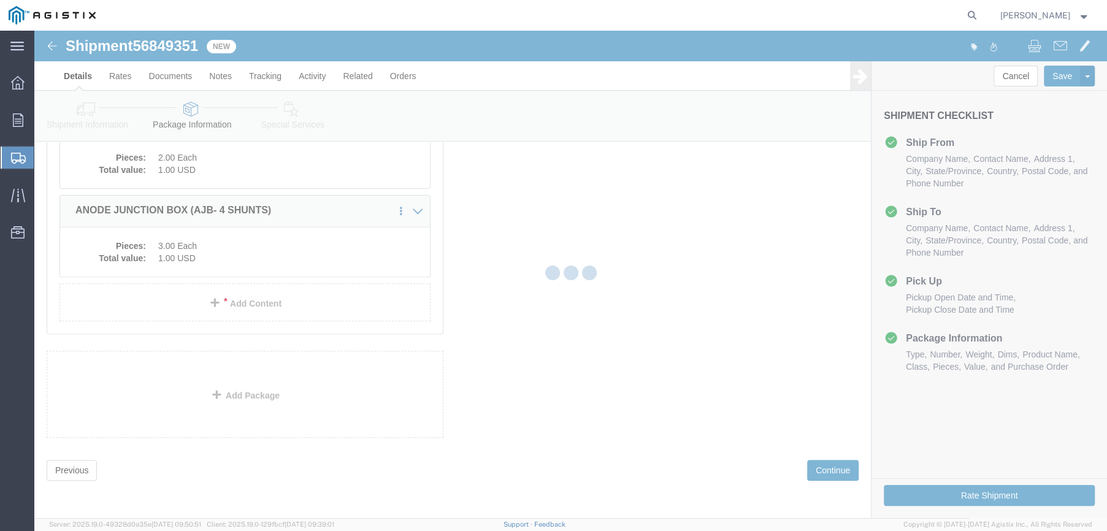
scroll to position [0, 0]
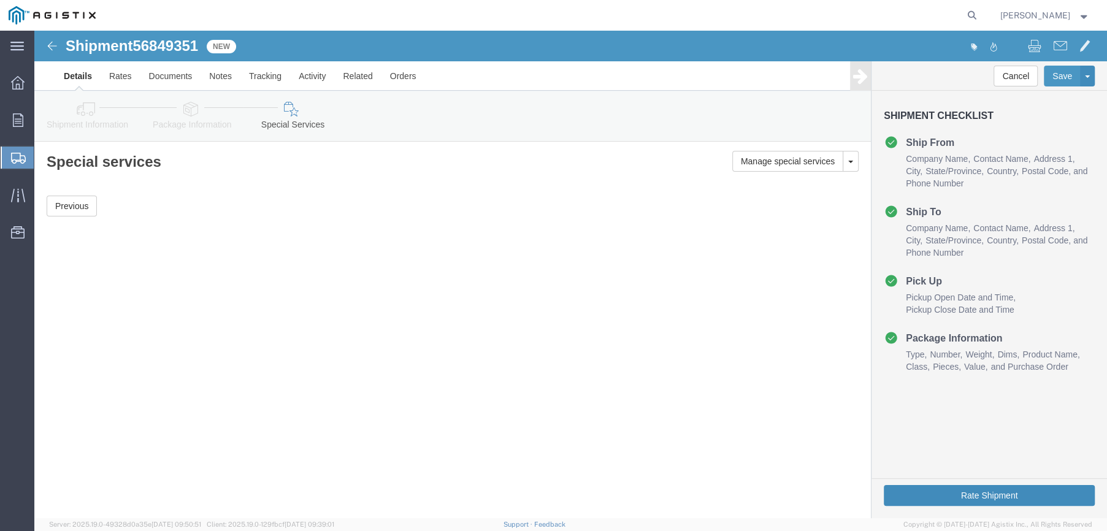
click button "Rate Shipment"
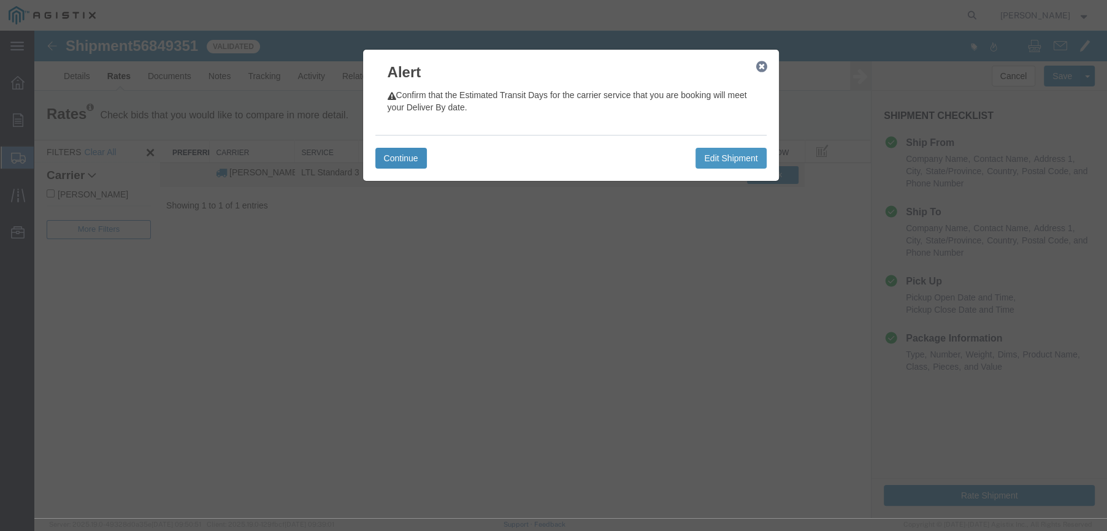
click at [400, 161] on button "Continue" at bounding box center [401, 158] width 52 height 21
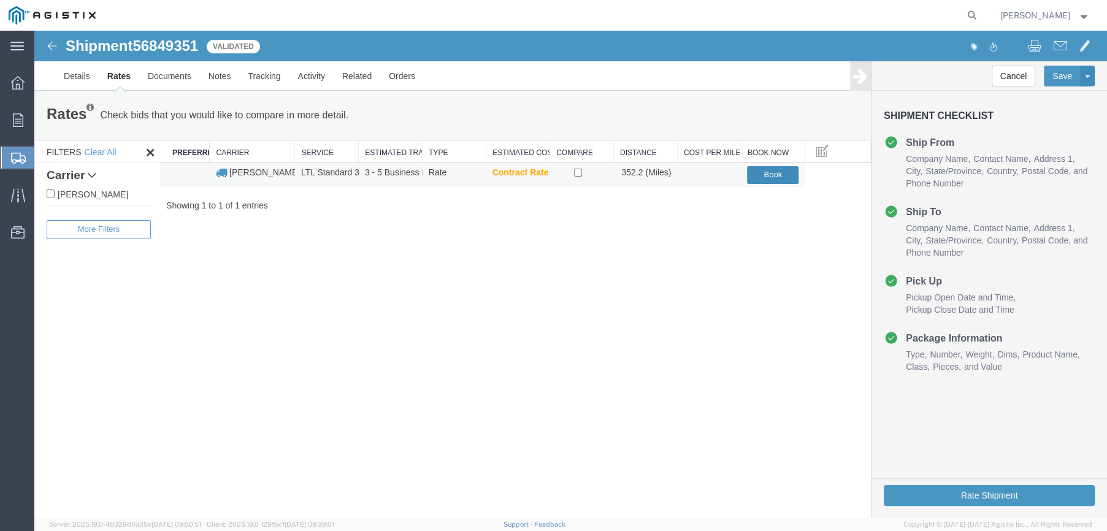
click at [762, 169] on button "Book" at bounding box center [773, 175] width 52 height 18
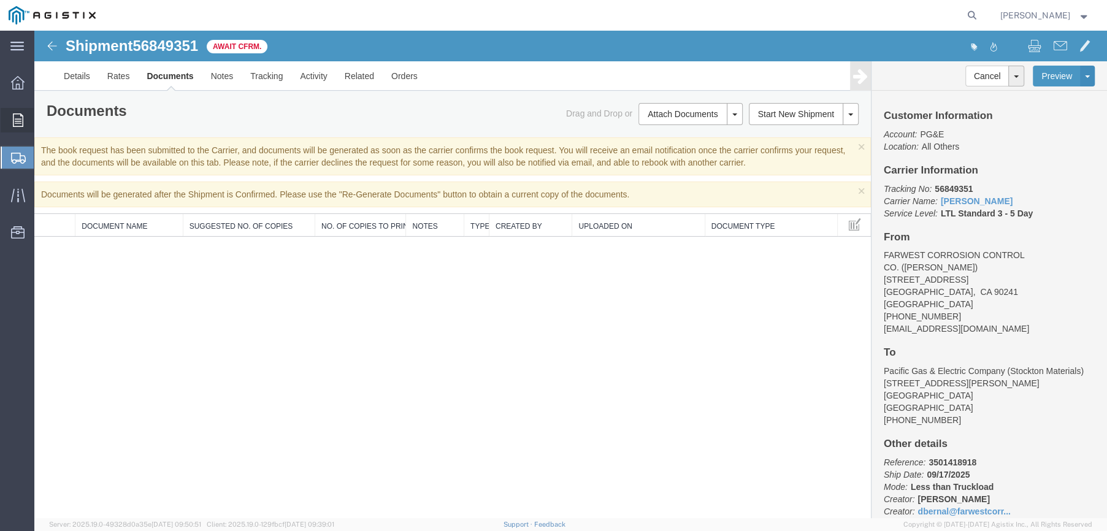
click at [25, 108] on div at bounding box center [18, 120] width 34 height 25
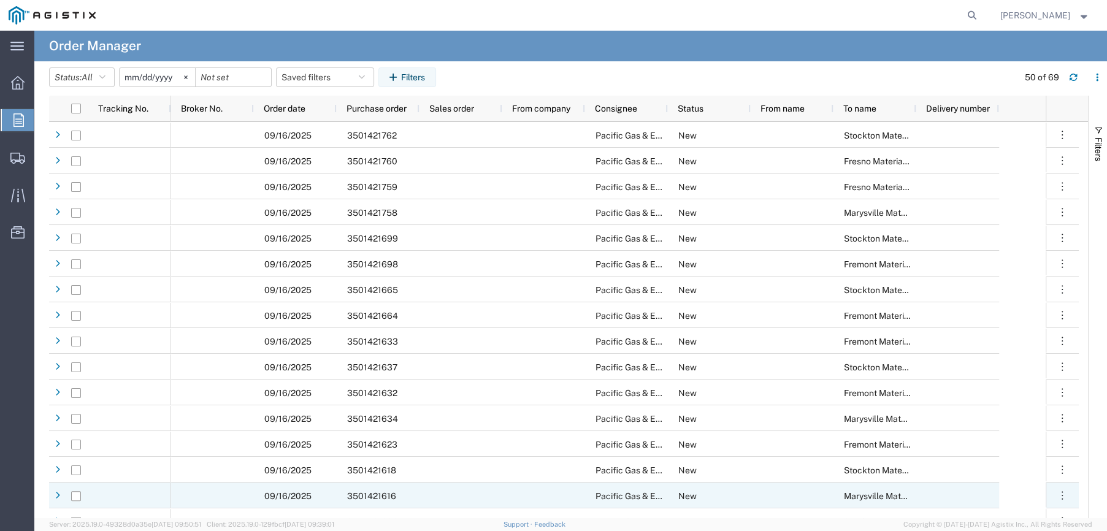
click at [380, 494] on span "3501421616" at bounding box center [371, 496] width 49 height 10
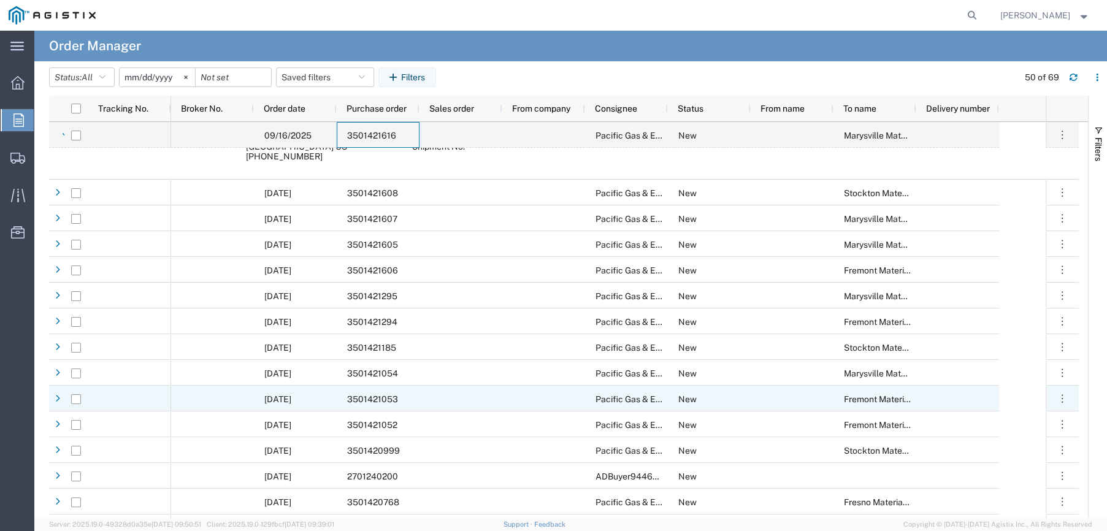
scroll to position [429, 0]
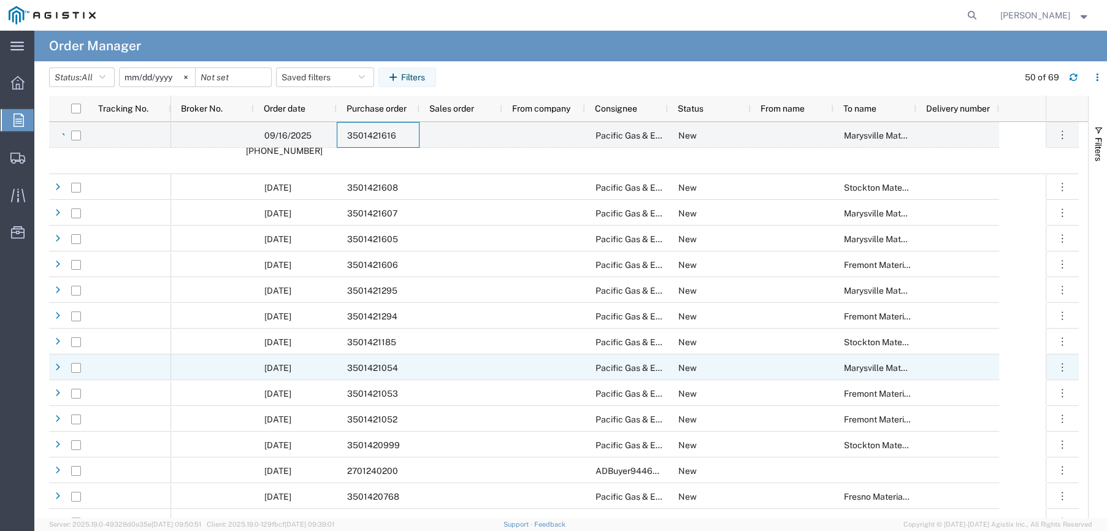
click at [367, 367] on span "3501421054" at bounding box center [372, 368] width 51 height 10
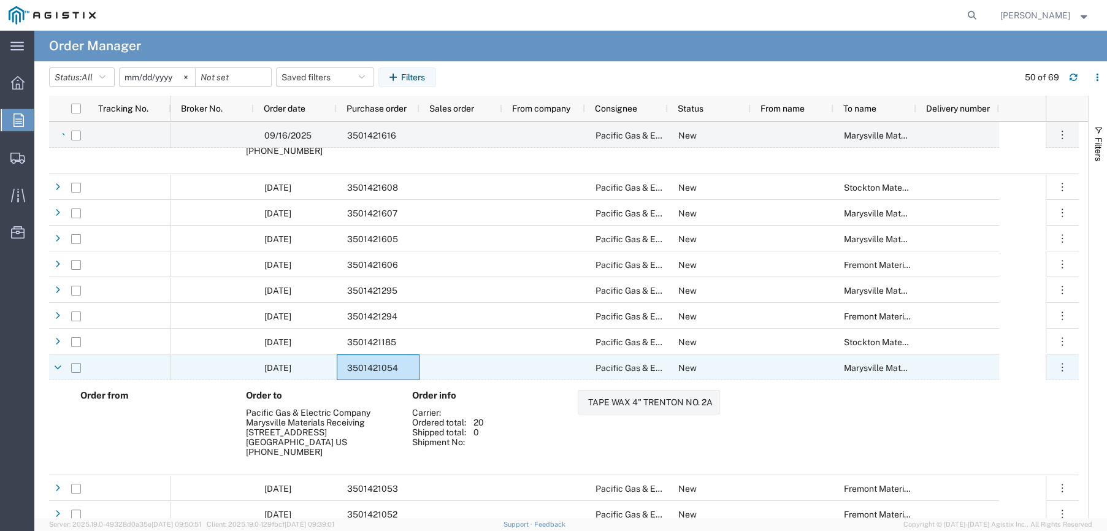
click at [80, 369] on input "Press Space to toggle row selection (unchecked)" at bounding box center [76, 368] width 10 height 10
checkbox input "true"
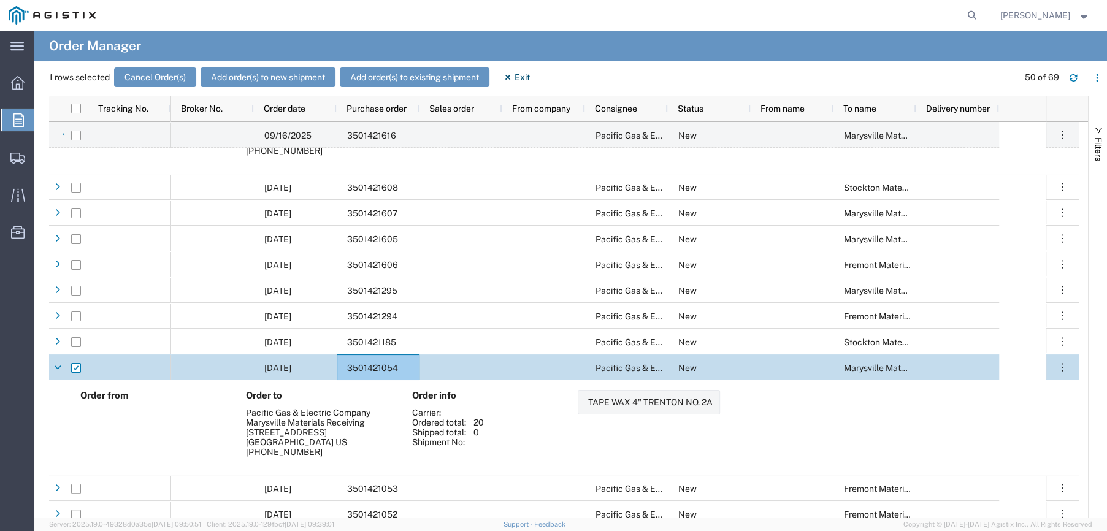
click at [256, 90] on div "1 rows selected Cancel Order(s) Add order(s) to new shipment Add order(s) to ex…" at bounding box center [578, 81] width 1058 height 28
click at [261, 88] on div "1 rows selected Cancel Order(s) Add order(s) to new shipment Add order(s) to ex…" at bounding box center [578, 81] width 1058 height 28
click at [266, 79] on button "Add order(s) to new shipment" at bounding box center [268, 77] width 135 height 20
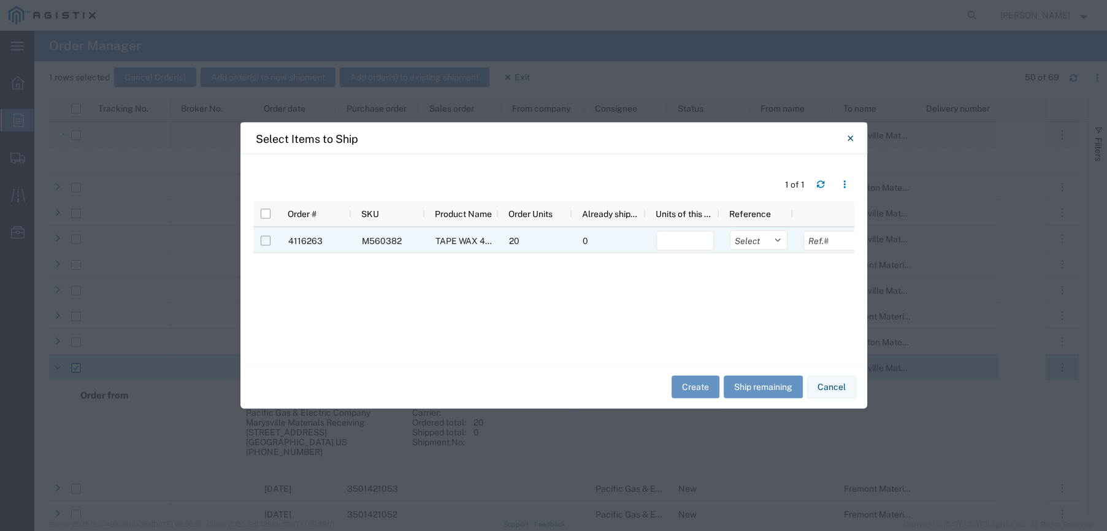
click at [269, 239] on input "Press Space to toggle row selection (unchecked)" at bounding box center [266, 241] width 10 height 10
checkbox input "true"
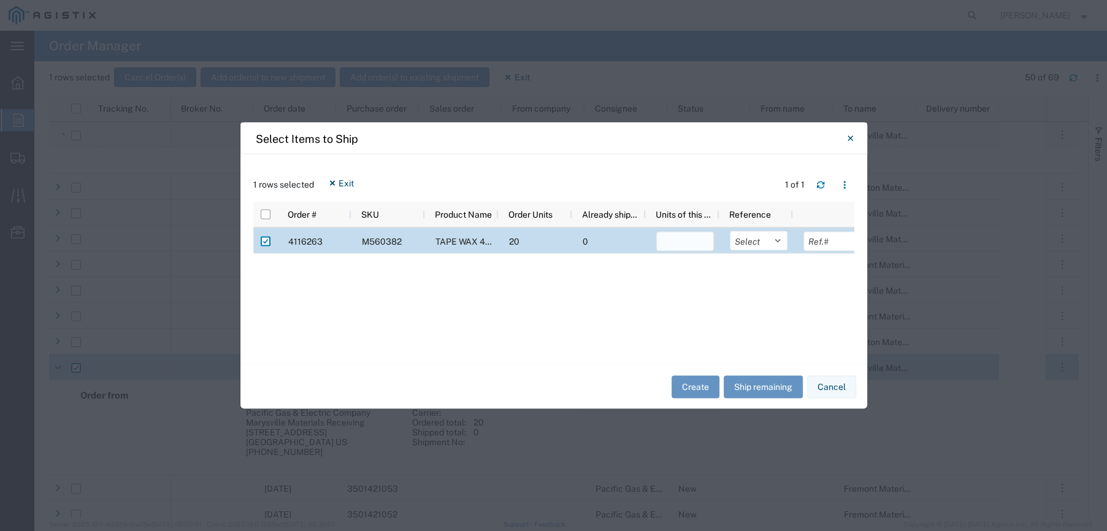
click at [674, 244] on input "number" at bounding box center [685, 242] width 58 height 20
type input "20"
click at [776, 242] on select "Select Purchase Order Delivery Number" at bounding box center [759, 241] width 58 height 20
select select "PURCHORD"
click at [730, 231] on select "Select Purchase Order Delivery Number" at bounding box center [759, 241] width 58 height 20
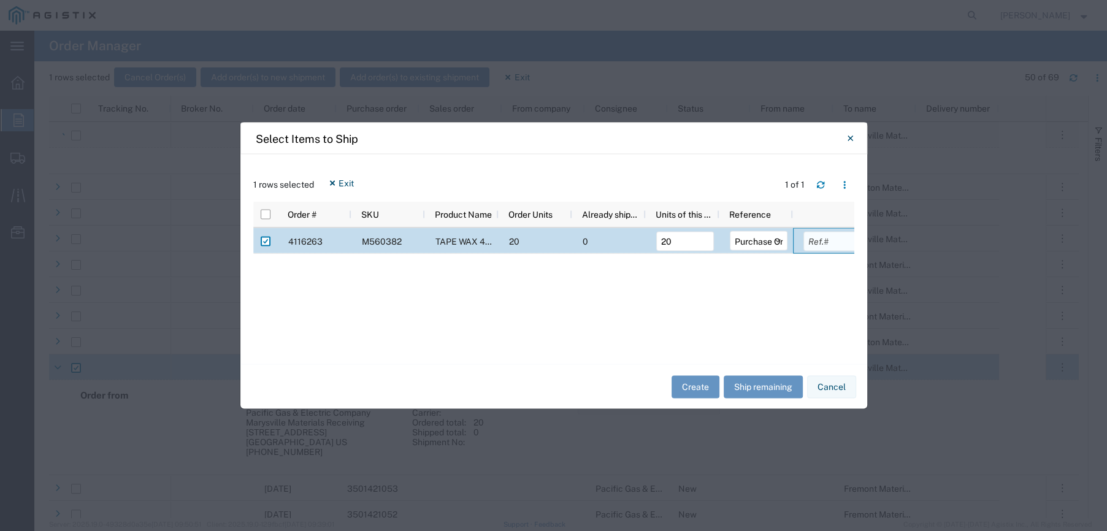
click at [827, 244] on input "text" at bounding box center [832, 242] width 58 height 20
type input "3501421054"
click at [707, 384] on button "Create" at bounding box center [695, 386] width 48 height 23
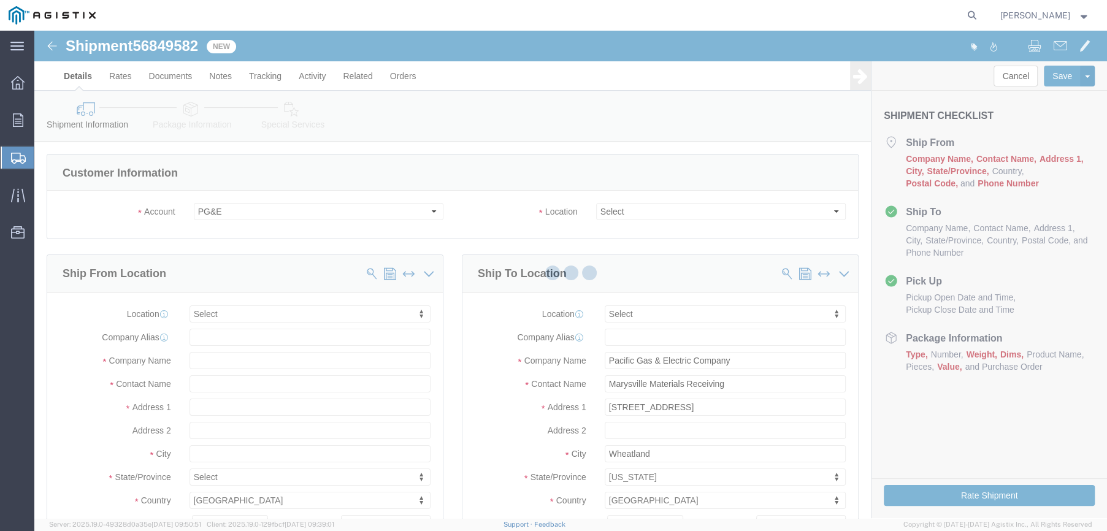
select select
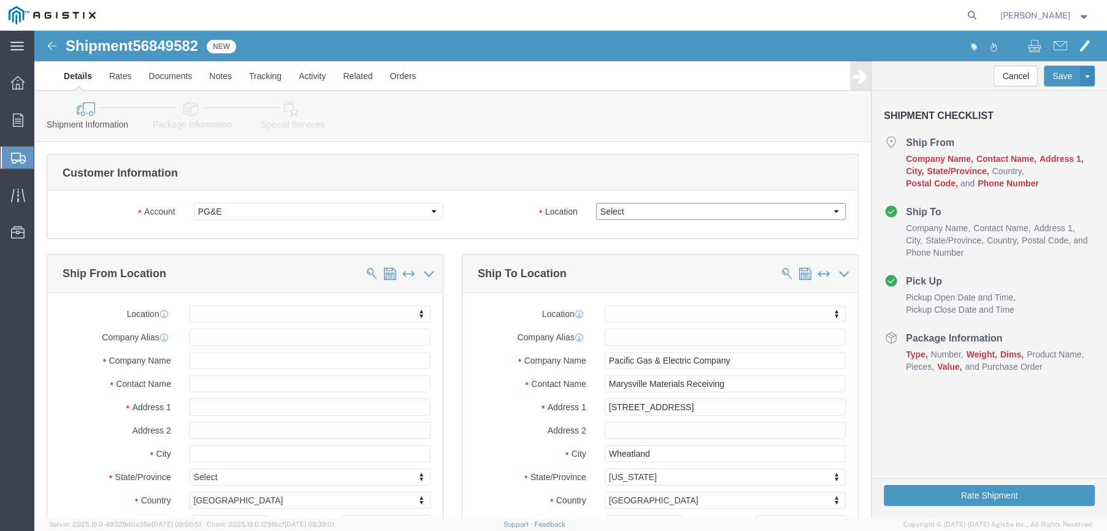
drag, startPoint x: 796, startPoint y: 181, endPoint x: 752, endPoint y: 188, distance: 44.2
click select "Select All Others [GEOGRAPHIC_DATA] [GEOGRAPHIC_DATA] [GEOGRAPHIC_DATA] [GEOGRA…"
select select "19996"
click select "Select All Others [GEOGRAPHIC_DATA] [GEOGRAPHIC_DATA] [GEOGRAPHIC_DATA] [GEOGRA…"
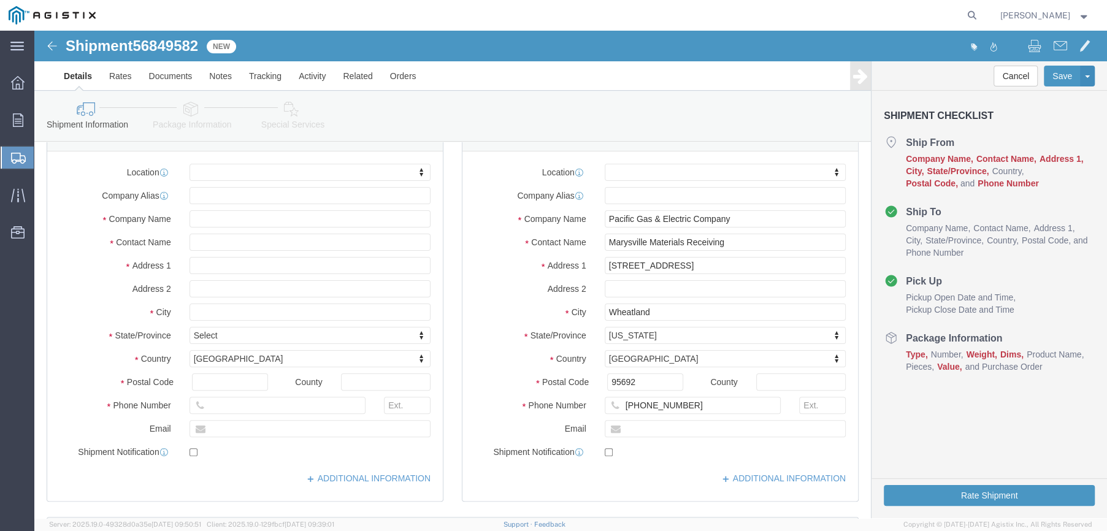
scroll to position [123, 0]
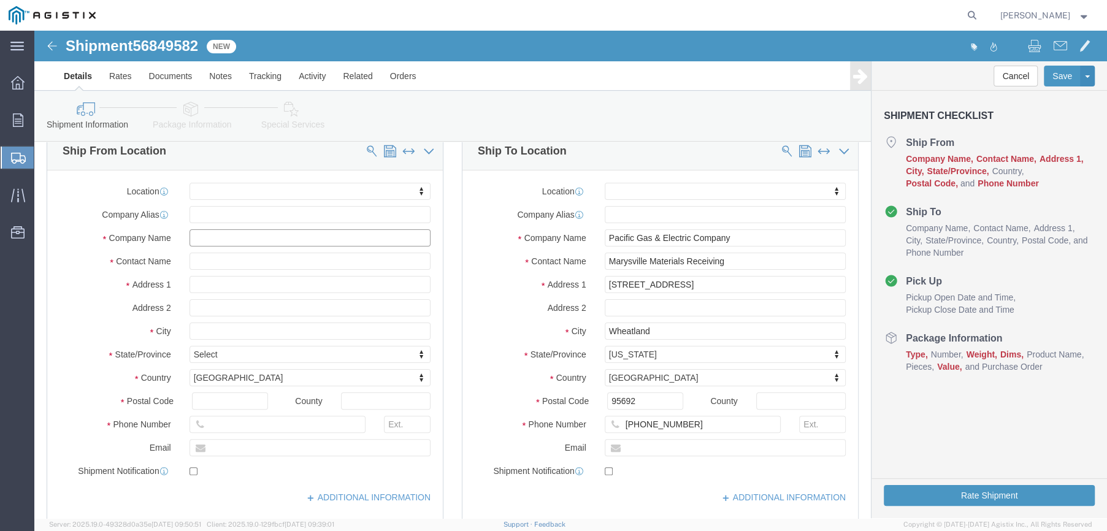
click input "text"
type input "farw"
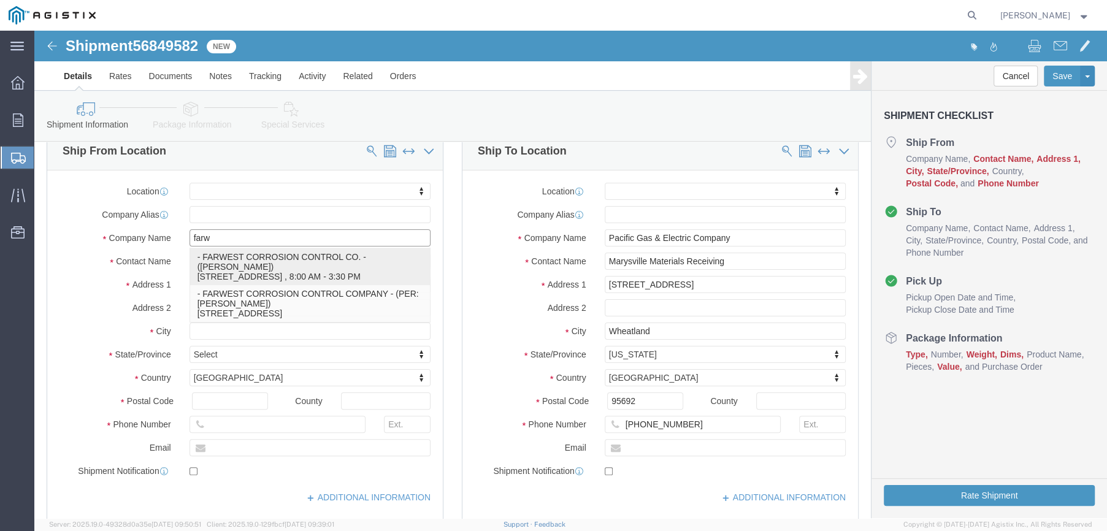
click p "- FARWEST CORROSION CONTROL CO. - ([PERSON_NAME]) [STREET_ADDRESS] , 8:00 AM - …"
select select
type input "[STREET_ADDRESS]"
type input "90241"
type input "[PHONE_NUMBER]"
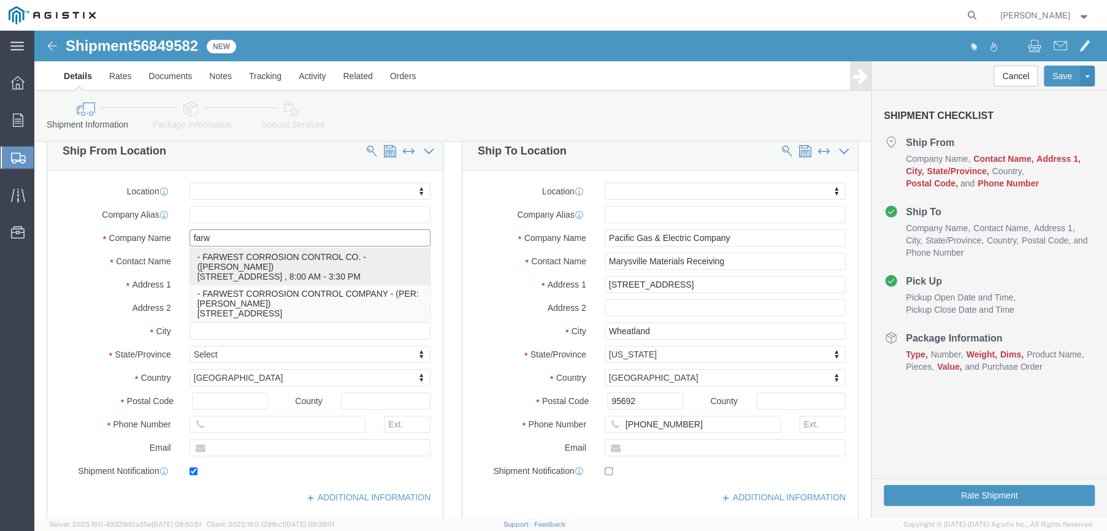
type input "[EMAIL_ADDRESS][DOMAIN_NAME]"
checkbox input "true"
type input "FARWEST CORROSION CONTROL CO."
type input "[PERSON_NAME]"
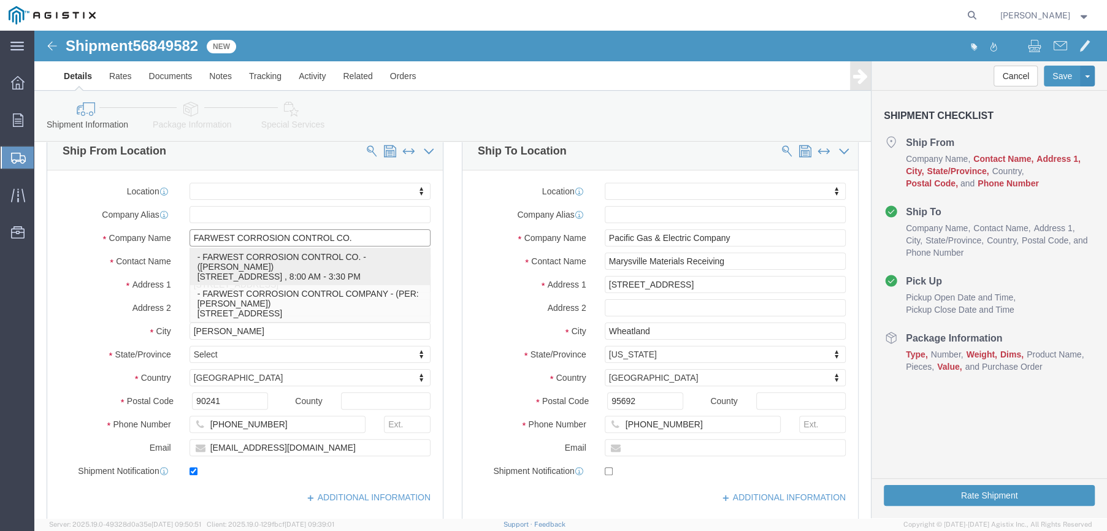
select select "CA"
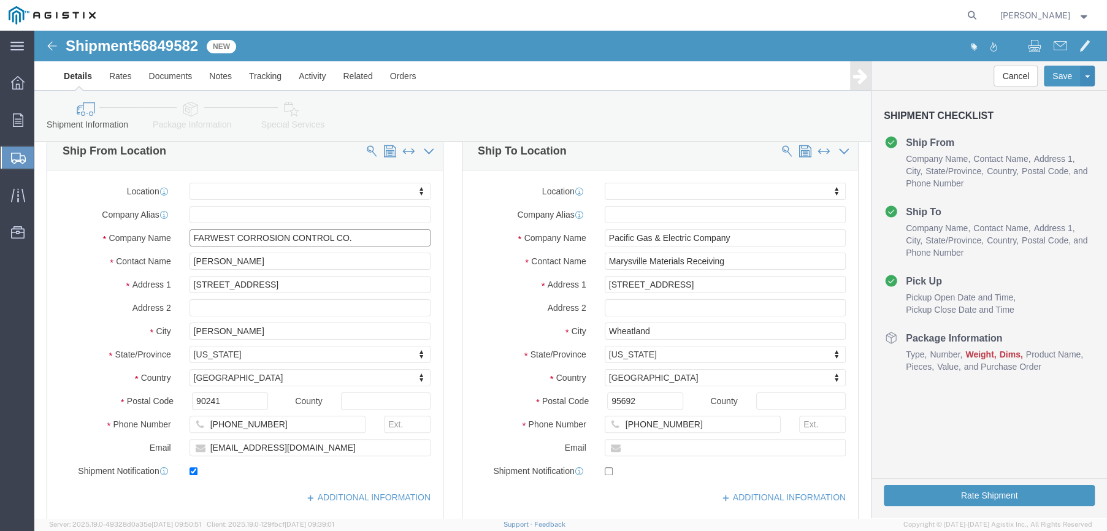
type input "FARWEST CORROSION CONTROL CO."
drag, startPoint x: 223, startPoint y: 229, endPoint x: 67, endPoint y: 227, distance: 155.8
click div "Contact Name [PERSON_NAME]"
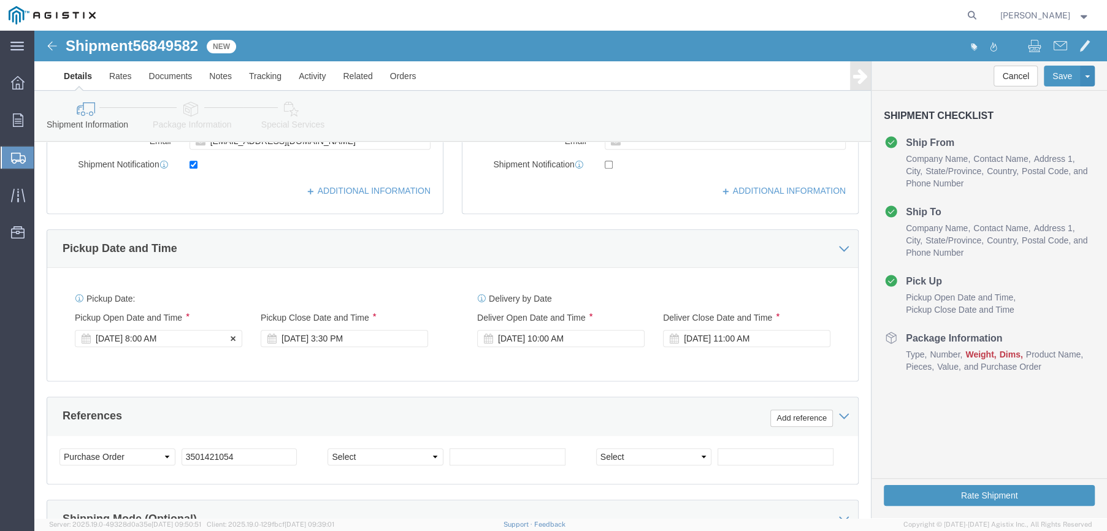
type input "[PERSON_NAME]"
click div "[DATE] 8:00 AM"
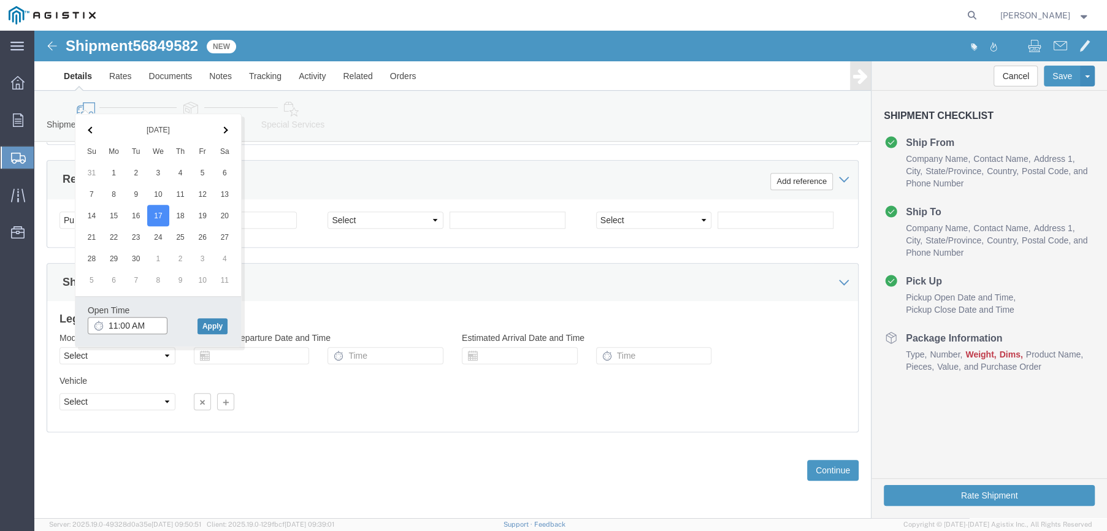
type input "11:00 AM"
click button "Apply"
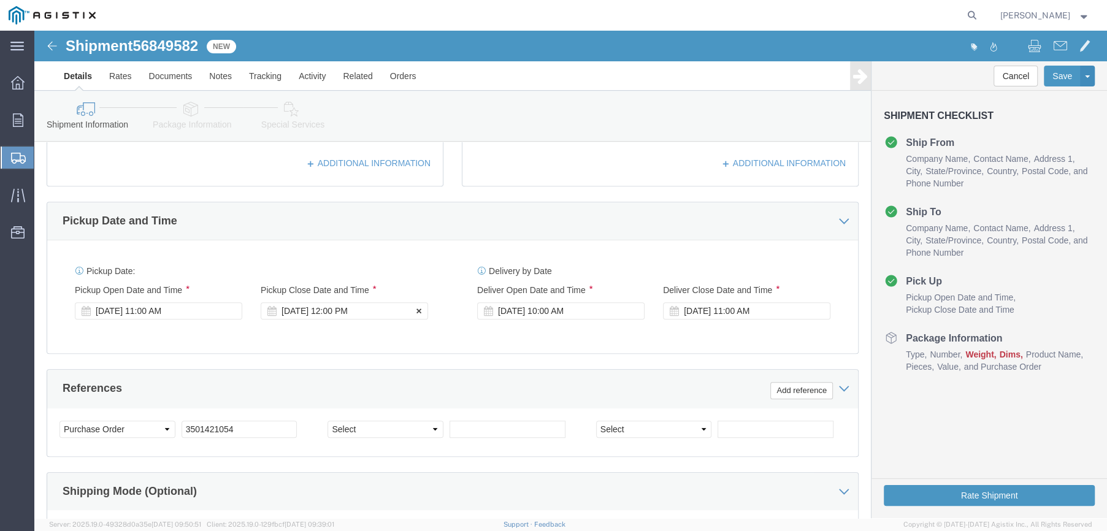
scroll to position [421, 0]
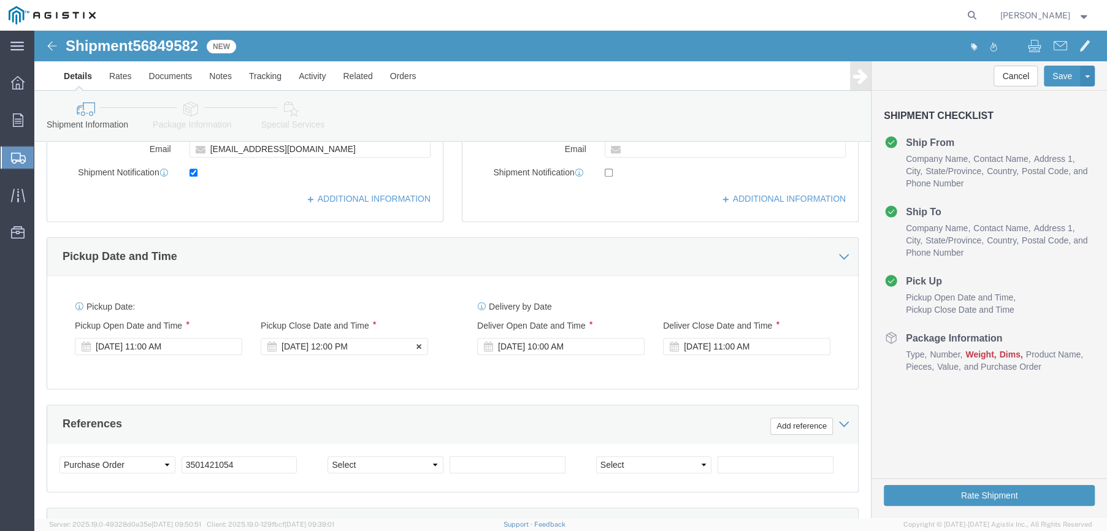
click div "[DATE] 12:00 PM"
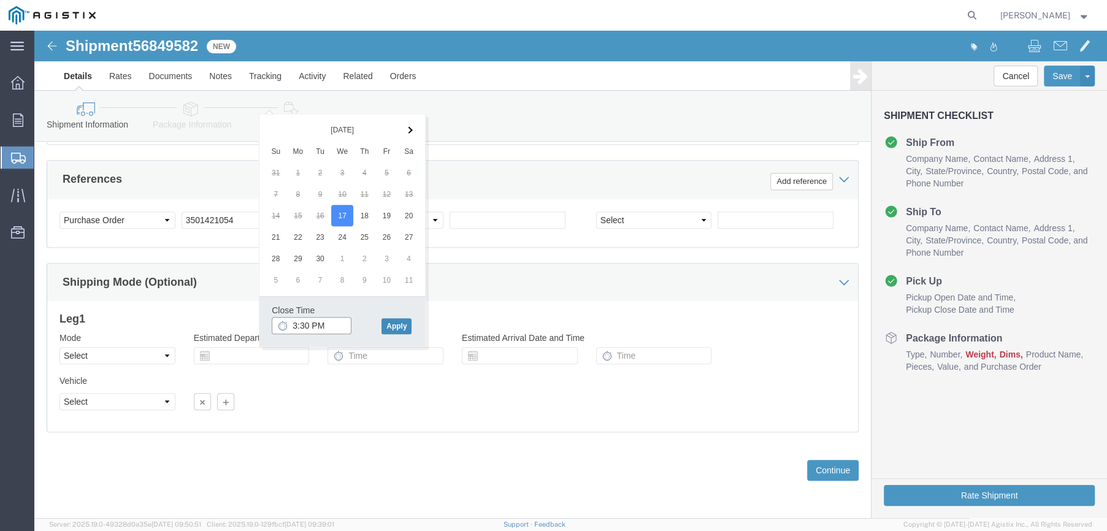
type input "3:30 PM"
click button "Apply"
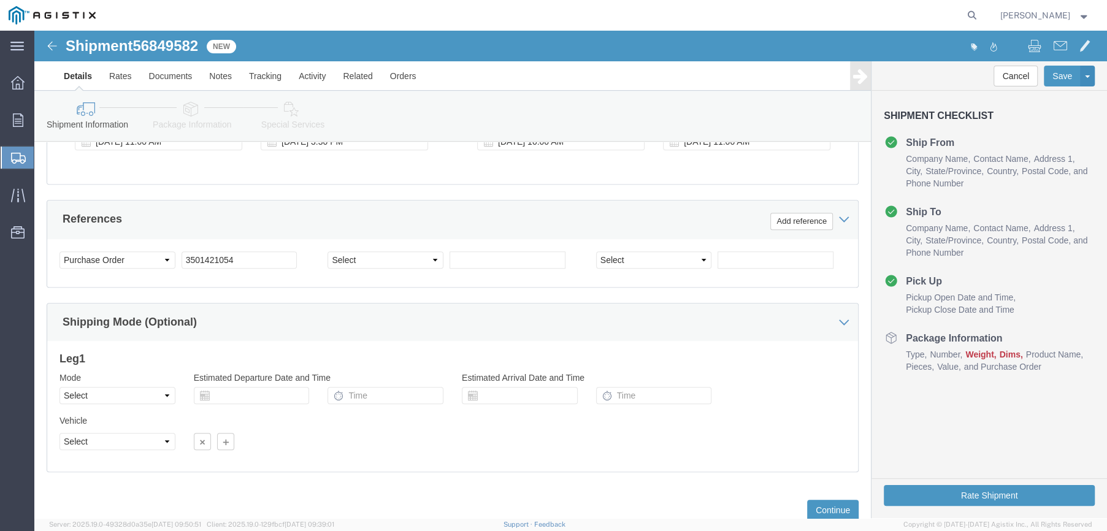
scroll to position [605, 0]
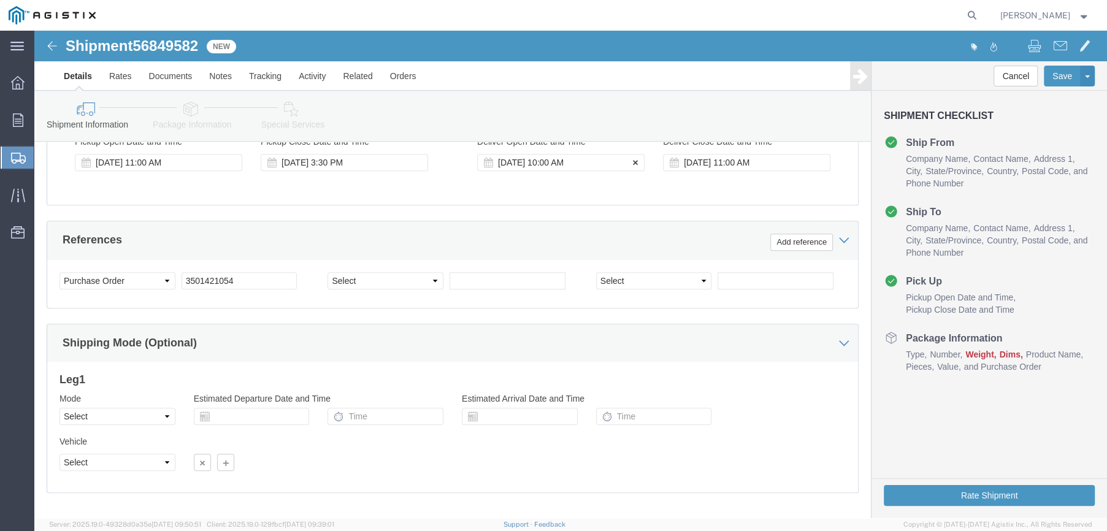
click div "[DATE] 10:00 AM"
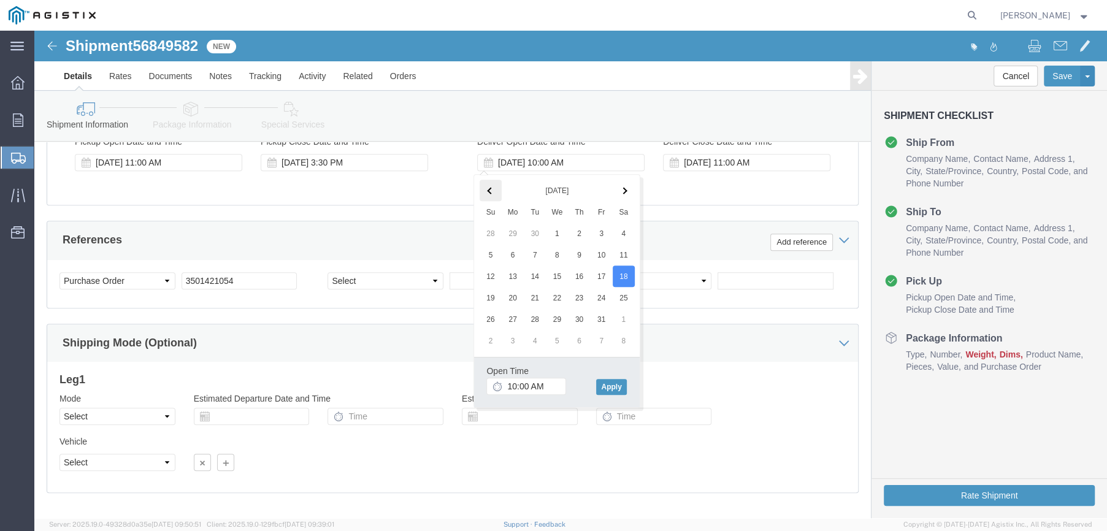
click th
click input "10:00 AM"
type input "8:00 AM"
click button "Apply"
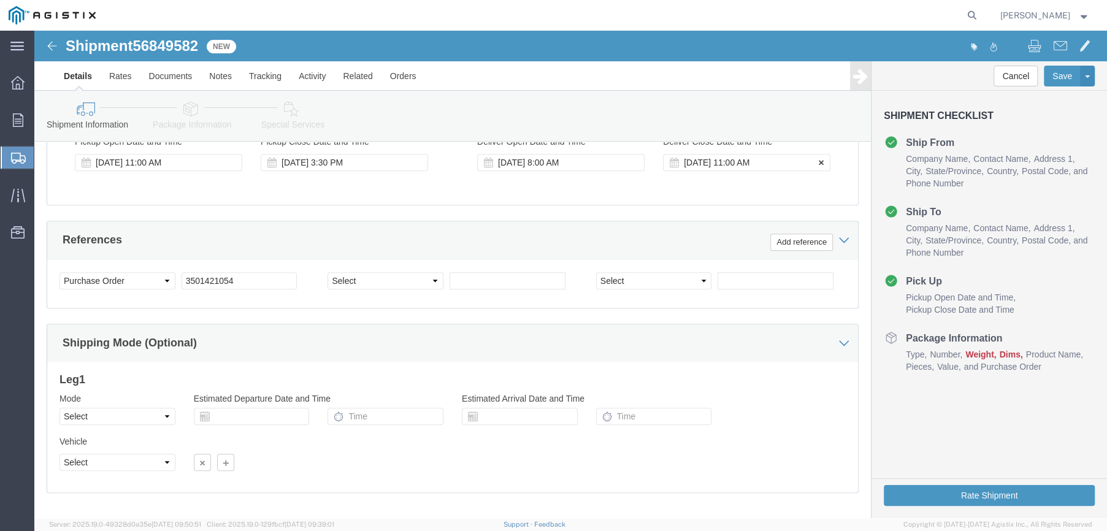
click div "[DATE] 11:00 AM"
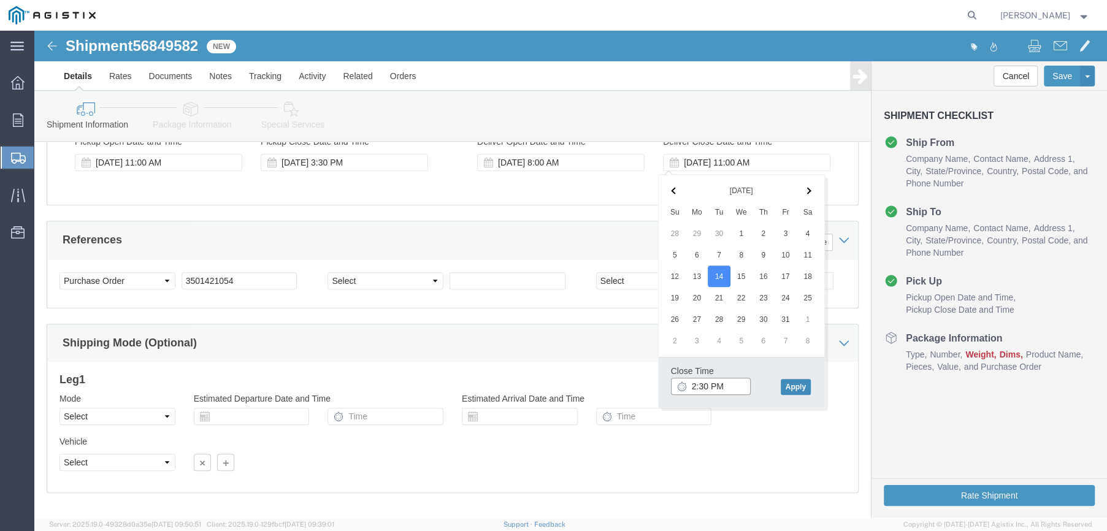
type input "2:30 PM"
click button "Apply"
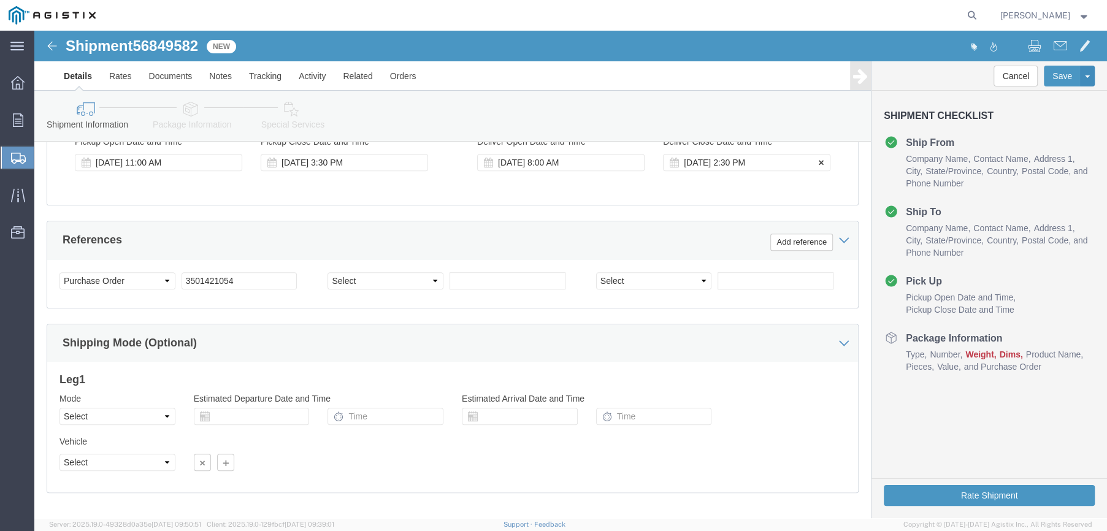
click div "[DATE] 2:30 PM"
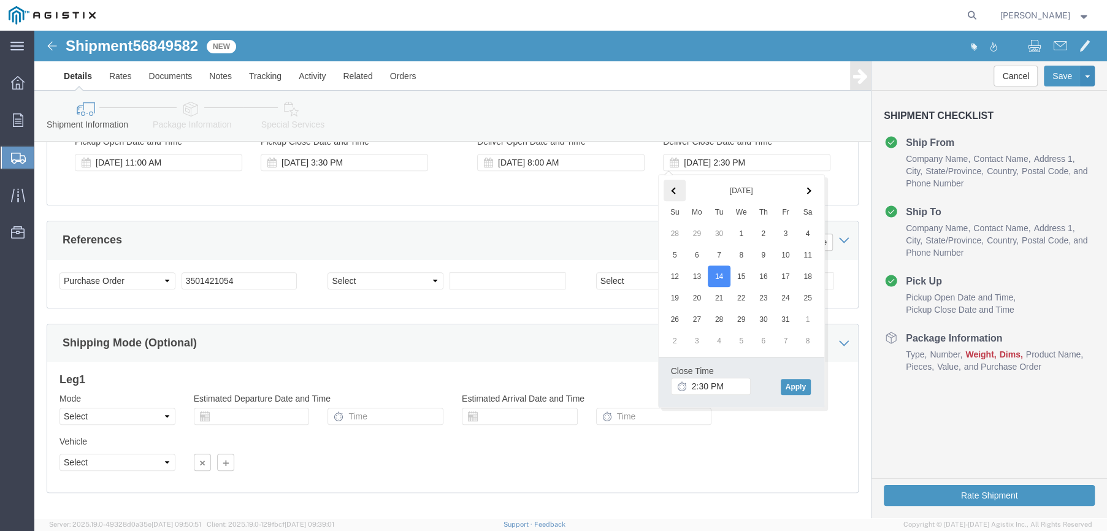
click span
click button "Apply"
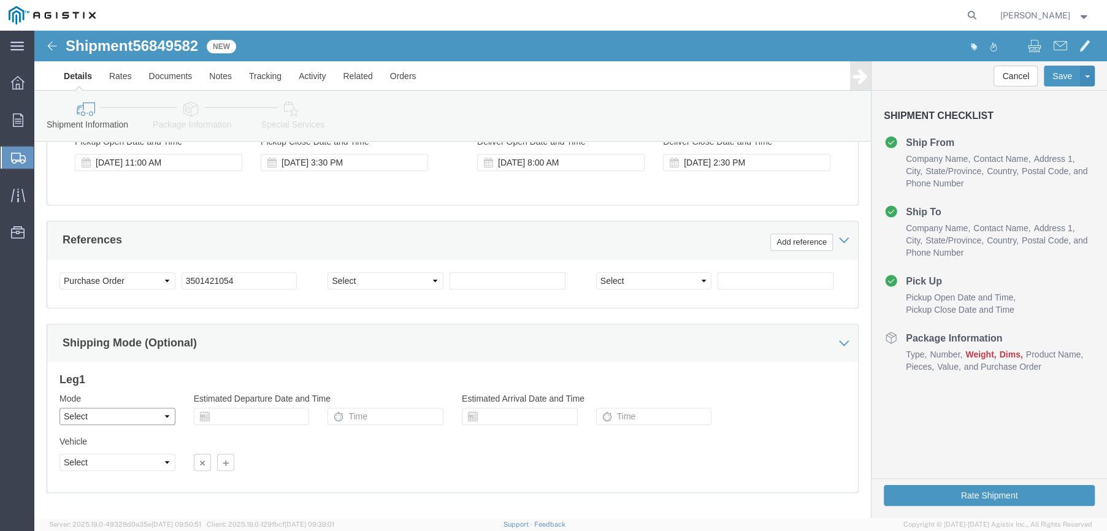
click select "Select Air Less than Truckload Multi-Leg Ocean Freight Rail Small Parcel Truckl…"
select select "LTL"
click select "Select Air Less than Truckload Multi-Leg Ocean Freight Rail Small Parcel Truckl…"
click select "Select Straight Truck"
select select "STTR"
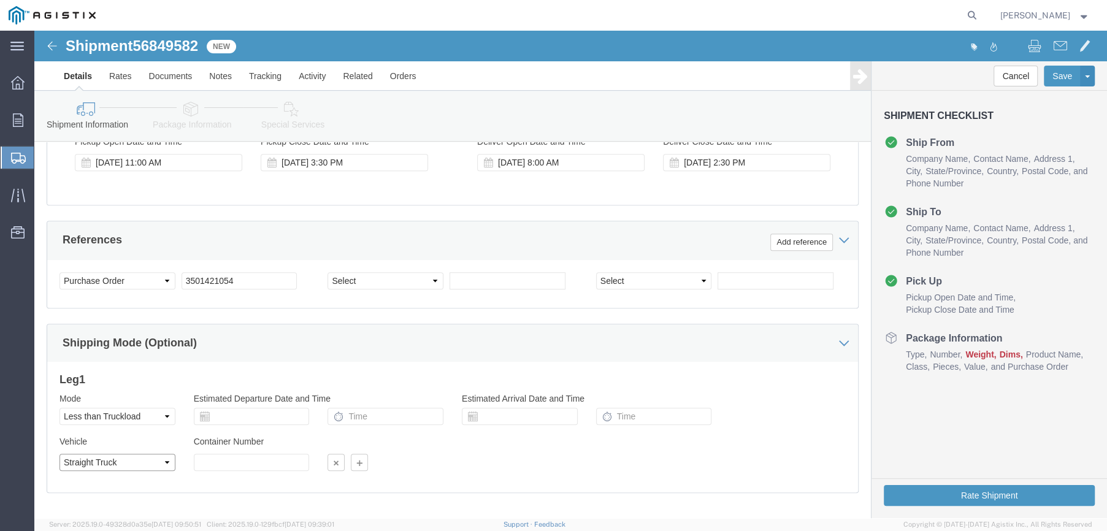
click select "Select Straight Truck"
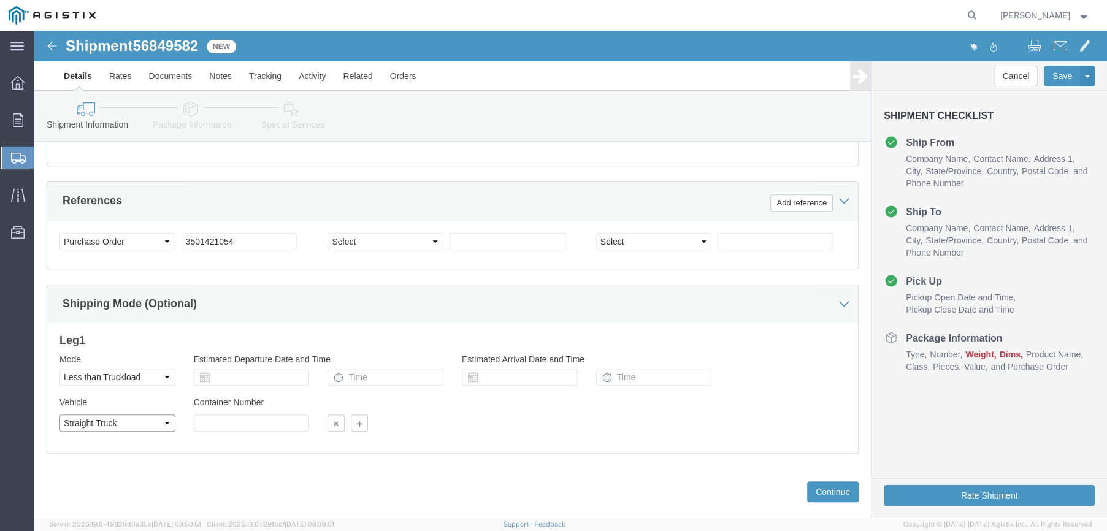
scroll to position [667, 0]
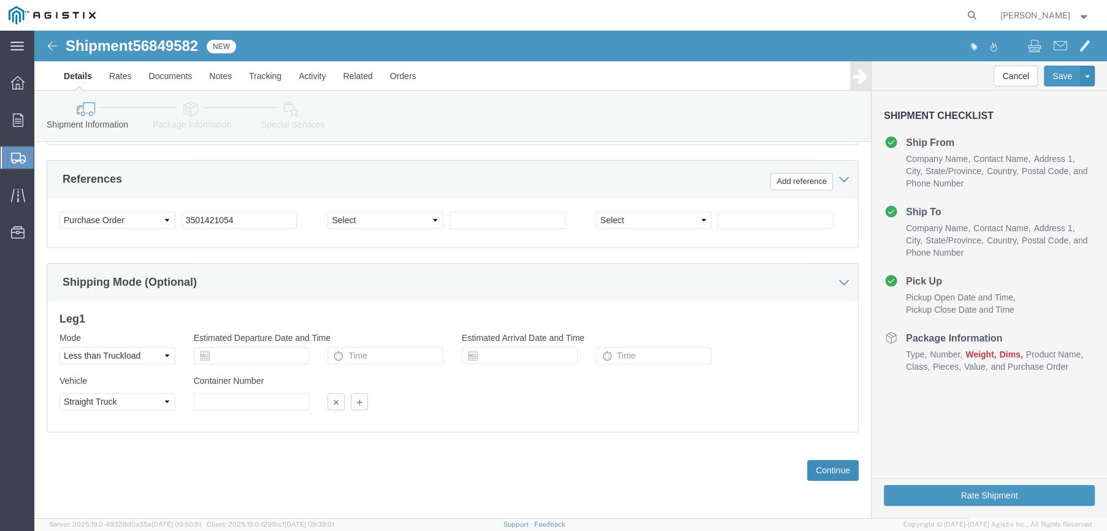
click button "Continue"
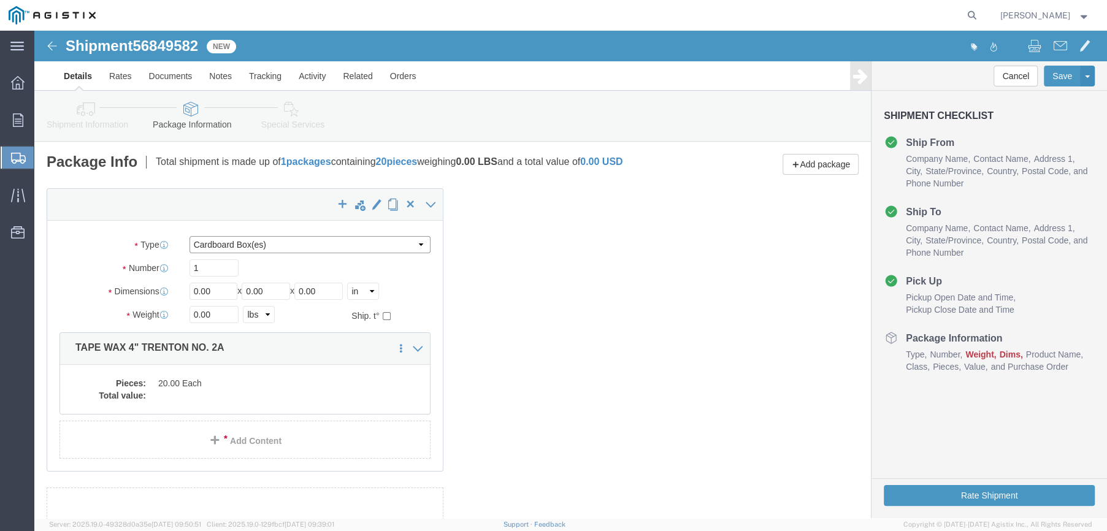
click select "Select Bulk Bundle(s) Cardboard Box(es) Carton(s) Crate(s) Drum(s) (Fiberboard)…"
select select "PSNS"
click select "Select Bulk Bundle(s) Cardboard Box(es) Carton(s) Crate(s) Drum(s) (Fiberboard)…"
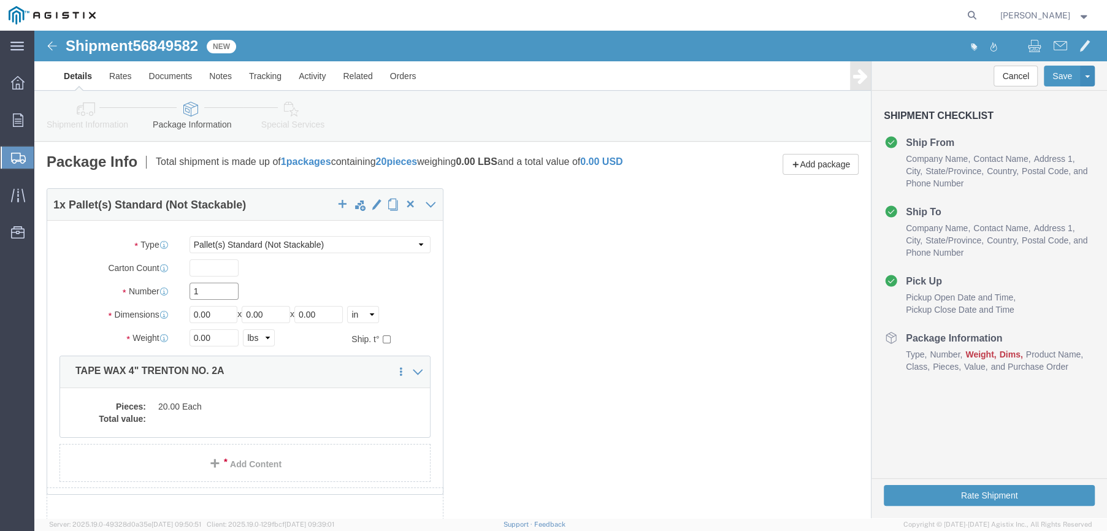
click input "1"
drag, startPoint x: 177, startPoint y: 295, endPoint x: 109, endPoint y: 292, distance: 67.5
click div "Dimensions Length 0.00 x Width 0.00 x Height 0.00 Select cm ft in"
type input "40"
type input "50"
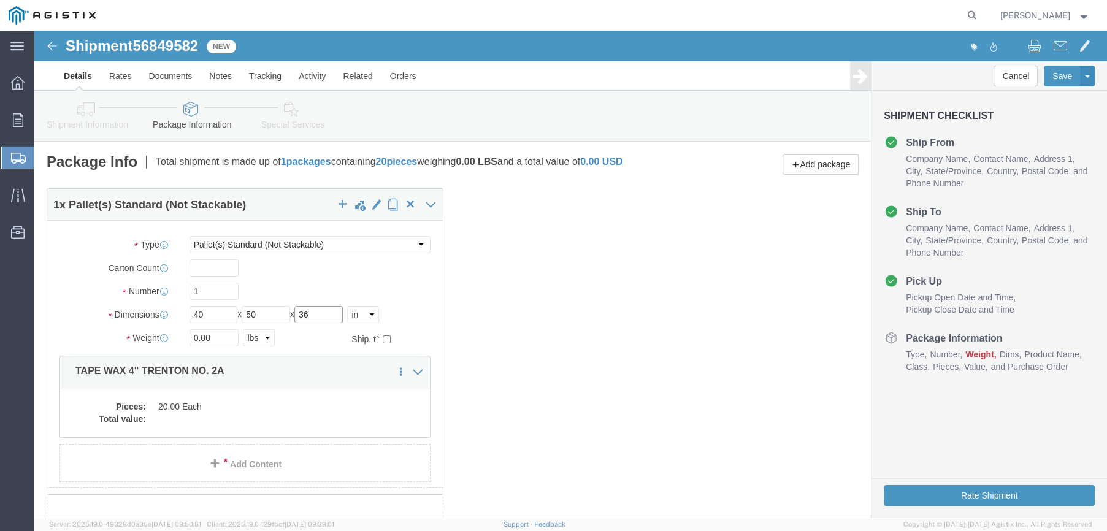
type input "36"
drag, startPoint x: 183, startPoint y: 318, endPoint x: 101, endPoint y: 319, distance: 82.2
click div "Weight 0.00 Select kgs lbs Ship. t°"
type input "632"
click dd
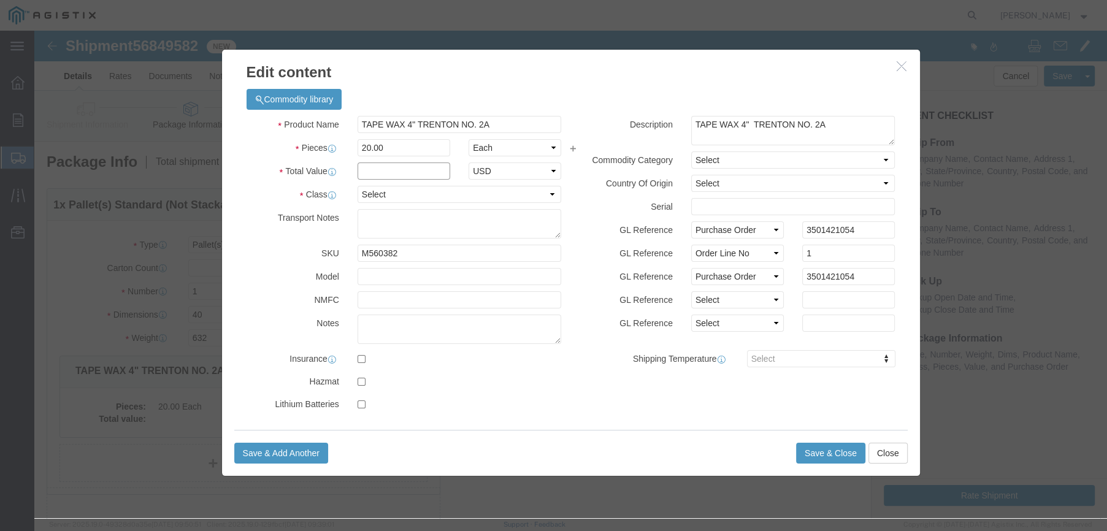
click input "text"
type input "9,293.26"
drag, startPoint x: 512, startPoint y: 166, endPoint x: 503, endPoint y: 166, distance: 9.2
click select "Select 50 55 60 65 70 85 92.5 100 125 175 250 300 400"
select select "65"
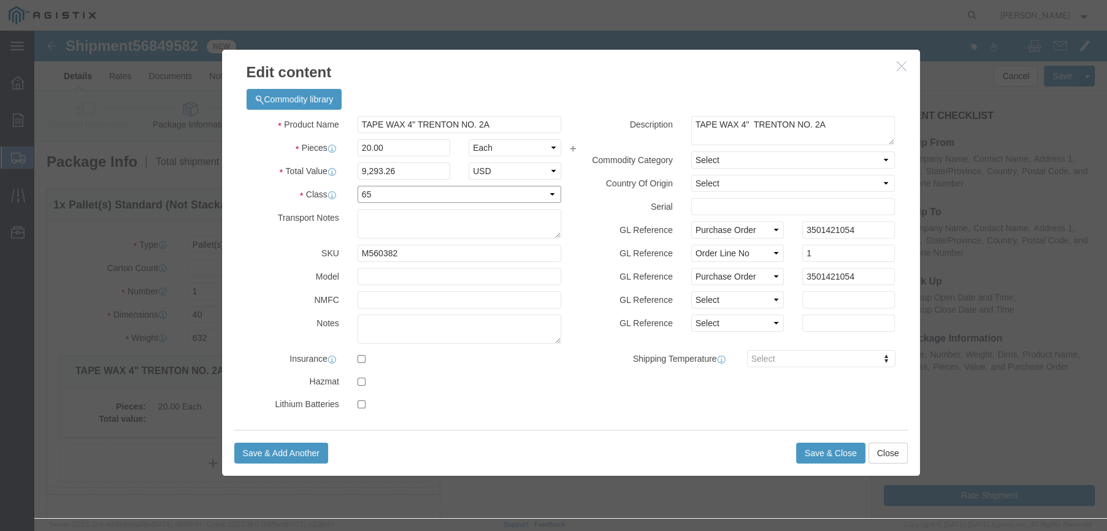
click select "Select 50 55 60 65 70 85 92.5 100 125 175 250 300 400"
click button "Save & Close"
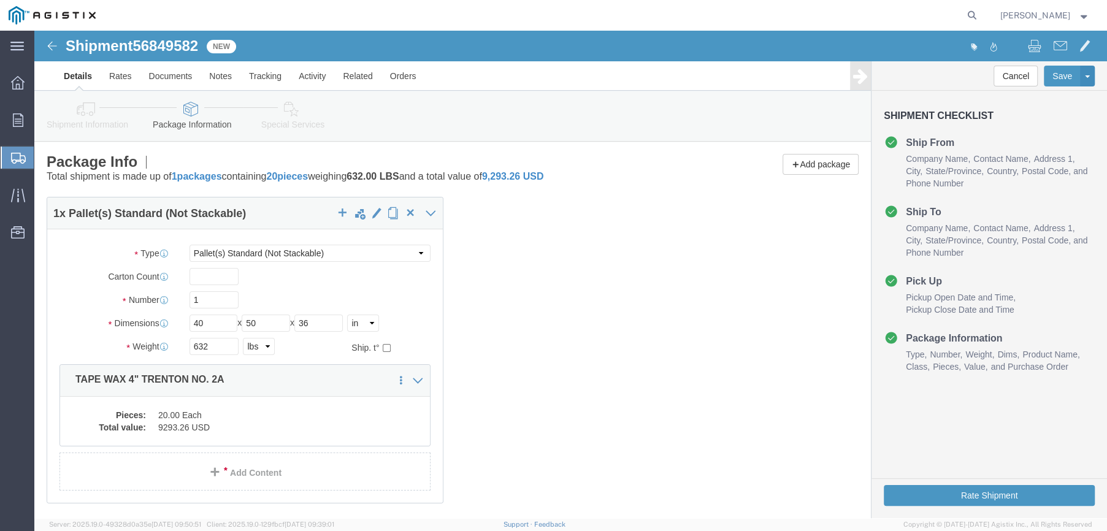
scroll to position [167, 0]
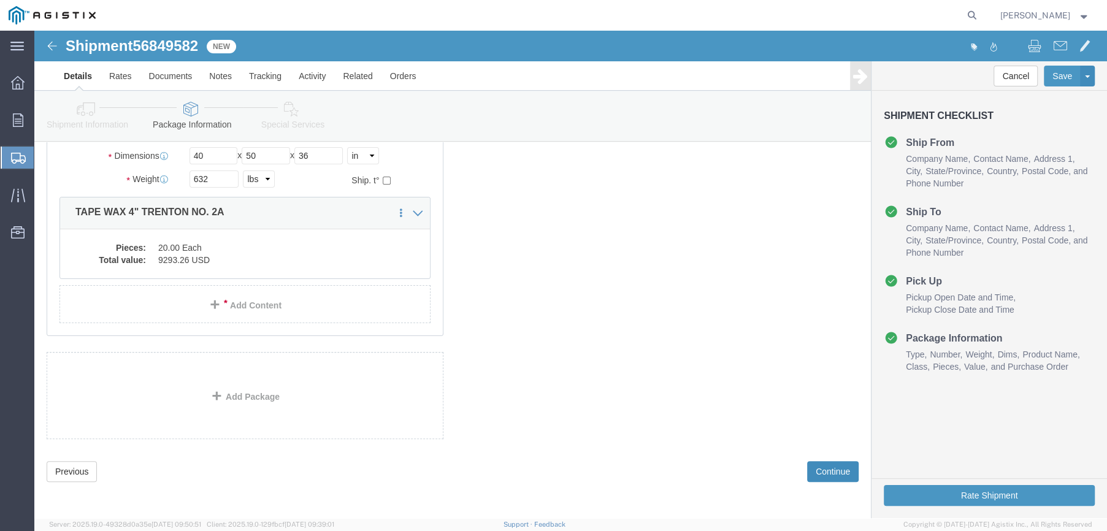
click button "Continue"
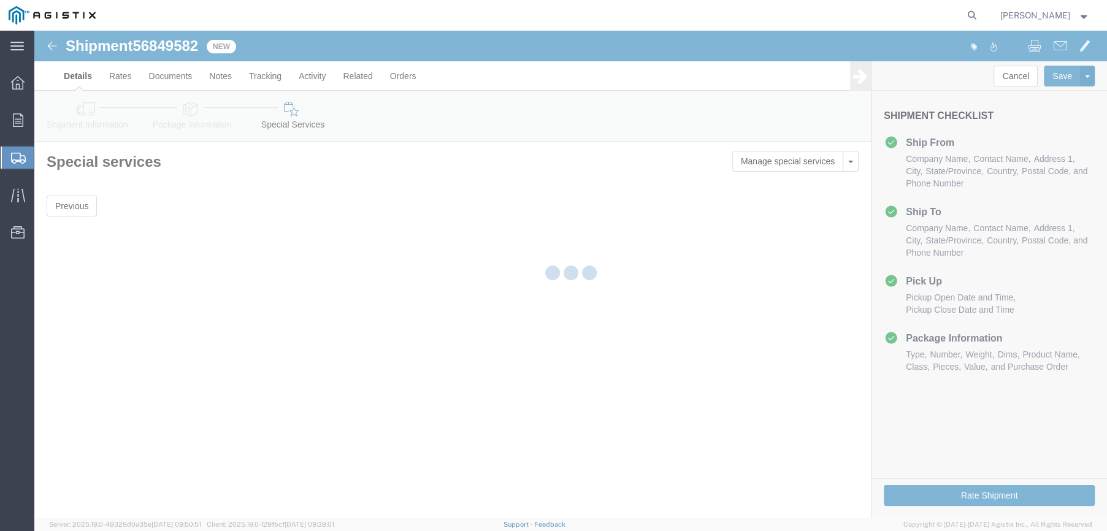
scroll to position [0, 0]
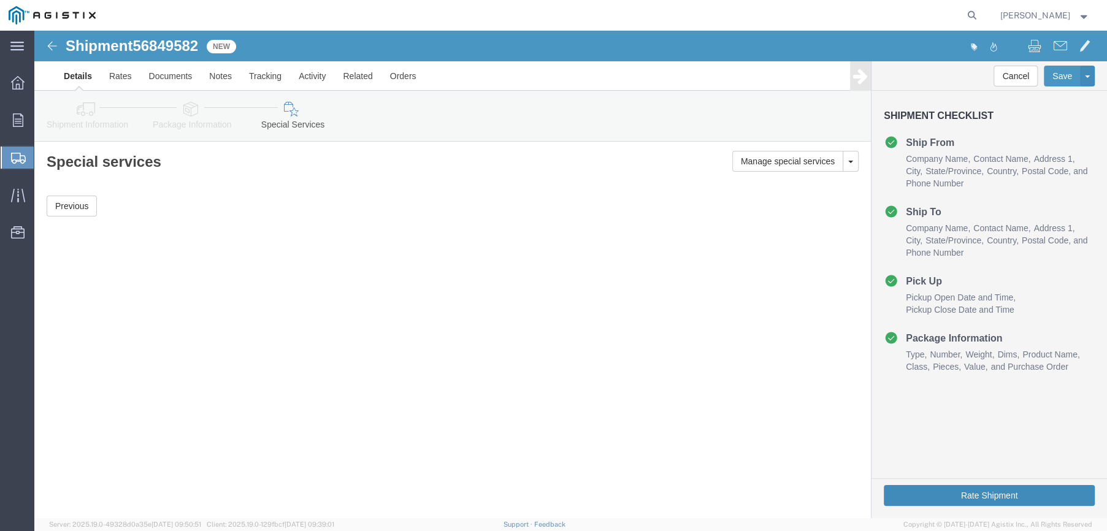
click button "Rate Shipment"
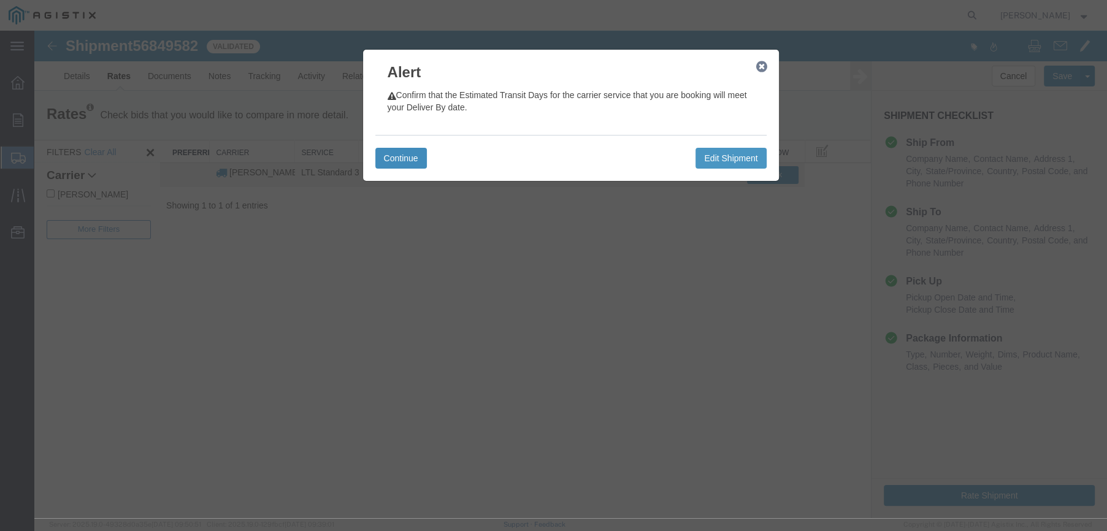
click at [416, 162] on button "Continue" at bounding box center [401, 158] width 52 height 21
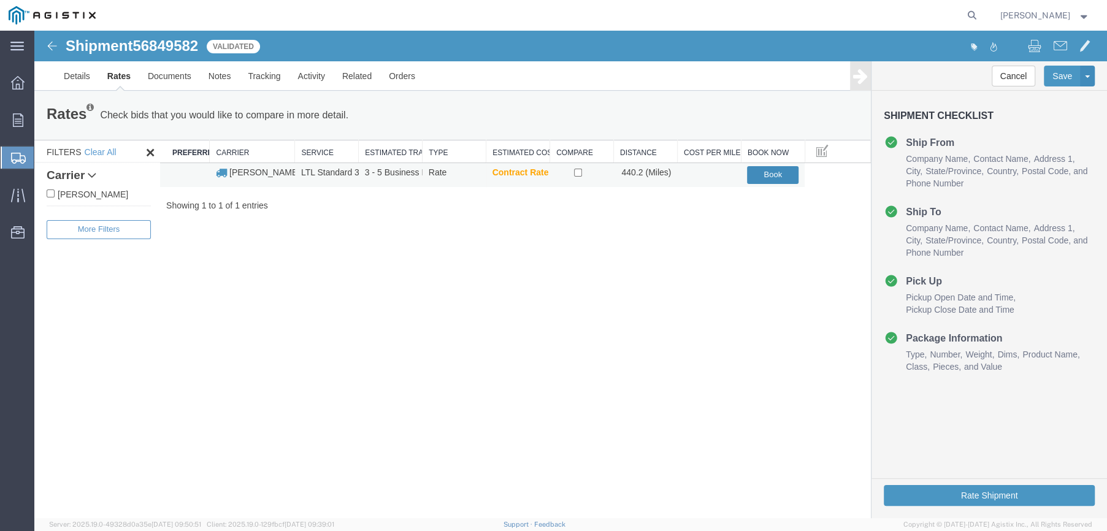
click at [776, 177] on button "Book" at bounding box center [773, 175] width 52 height 18
